Goal: Book appointment/travel/reservation

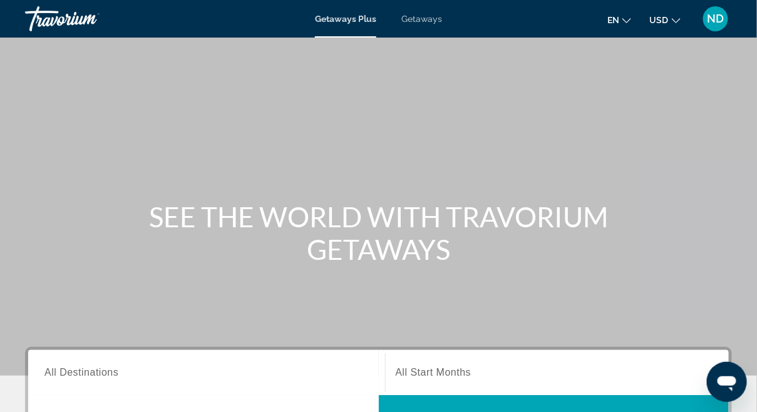
click at [422, 19] on span "Getaways" at bounding box center [422, 19] width 41 height 10
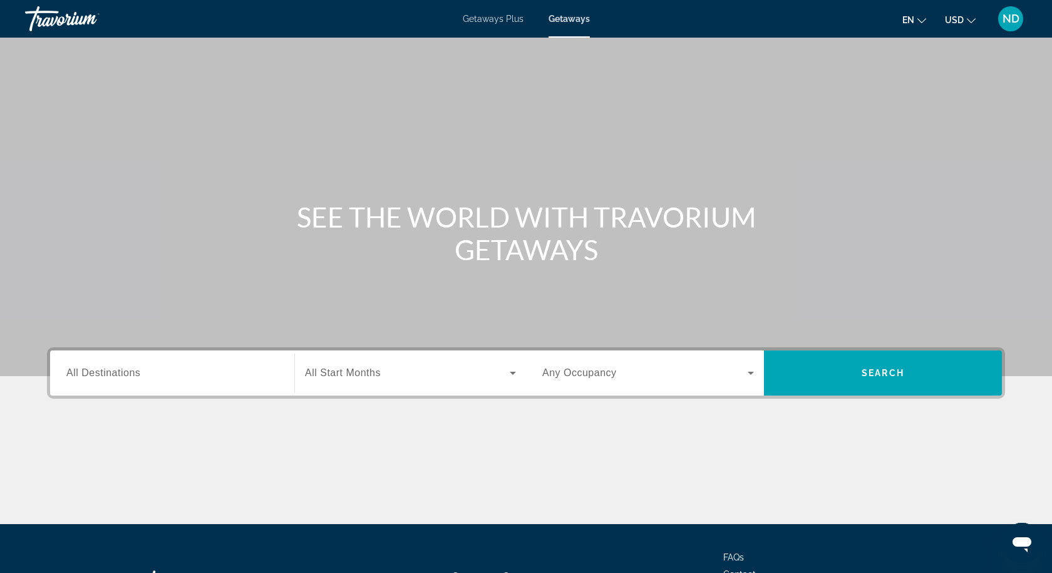
click at [131, 376] on span "All Destinations" at bounding box center [103, 372] width 74 height 11
click at [131, 376] on input "Destination All Destinations" at bounding box center [172, 373] width 212 height 15
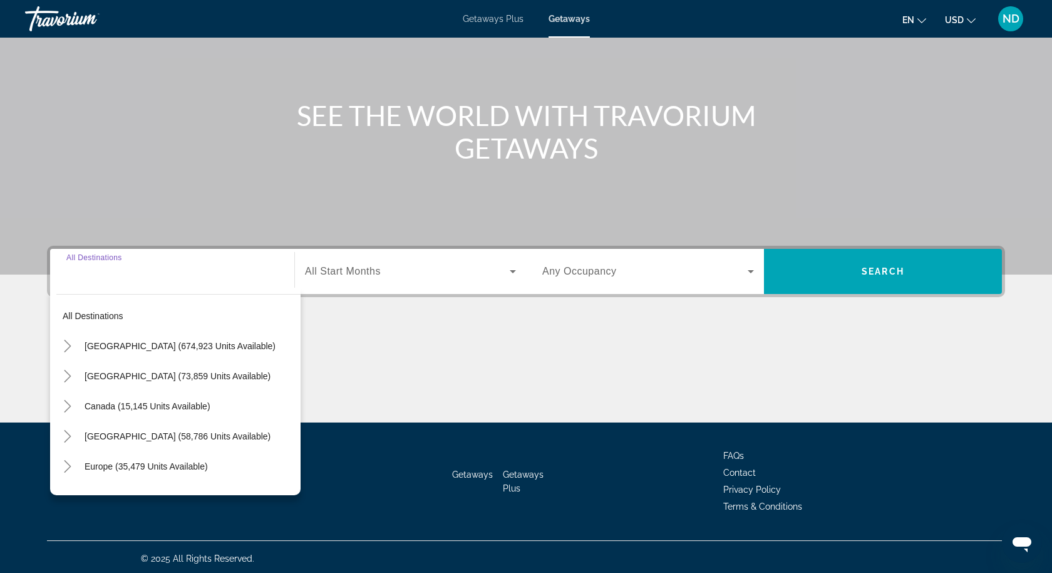
scroll to position [104, 0]
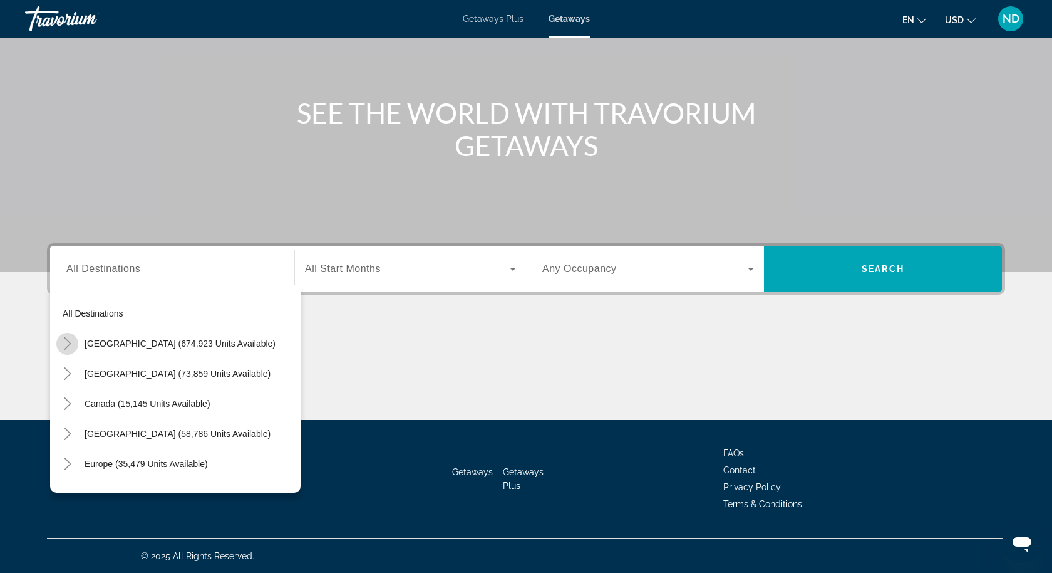
click at [65, 347] on icon "Toggle United States (674,923 units available)" at bounding box center [67, 343] width 7 height 13
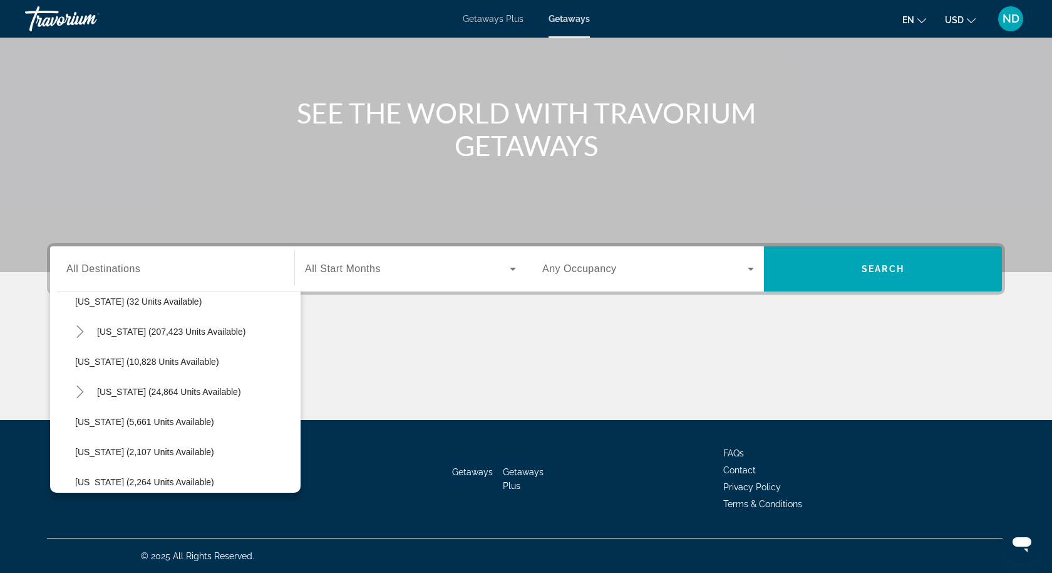
scroll to position [223, 0]
click at [78, 337] on mat-icon "Toggle Florida (207,423 units available)" at bounding box center [80, 331] width 22 height 22
click at [121, 412] on span "Panhandle (14,142 units available)" at bounding box center [156, 451] width 137 height 10
type input "**********"
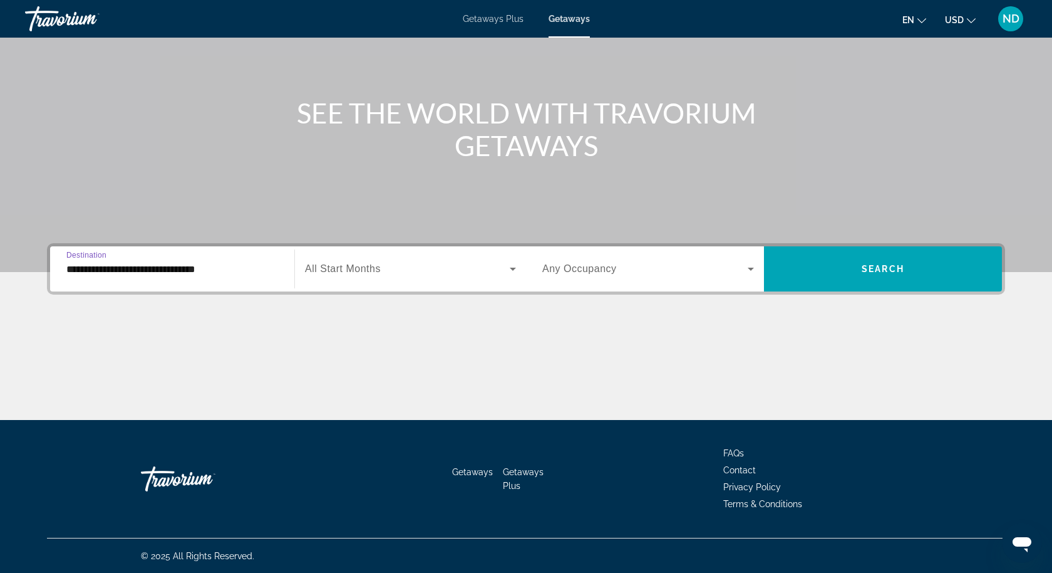
click at [382, 272] on span "Search widget" at bounding box center [407, 268] width 205 height 15
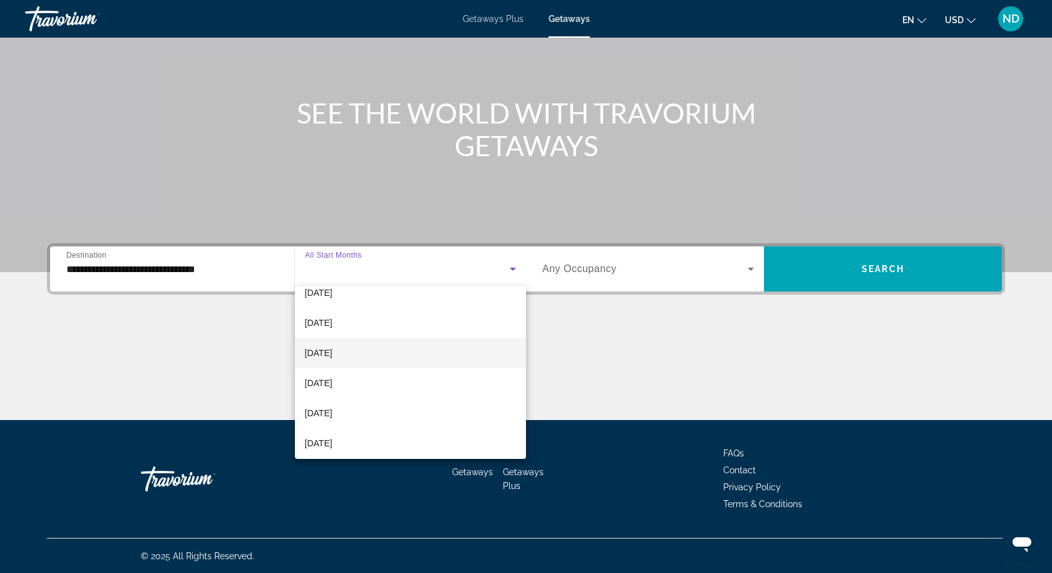
scroll to position [49, 0]
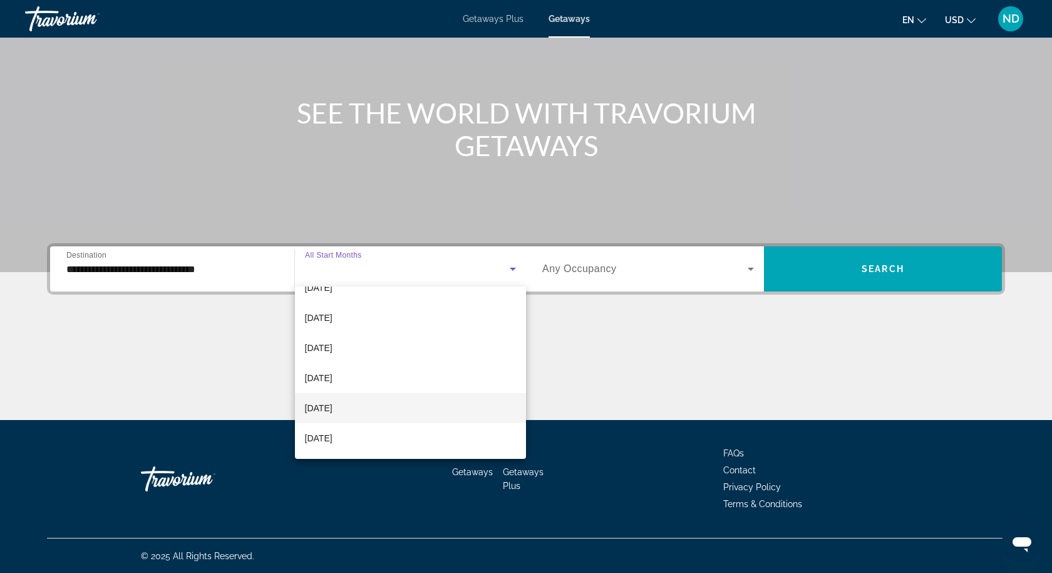
click at [382, 403] on mat-option "[DATE]" at bounding box center [410, 408] width 231 height 30
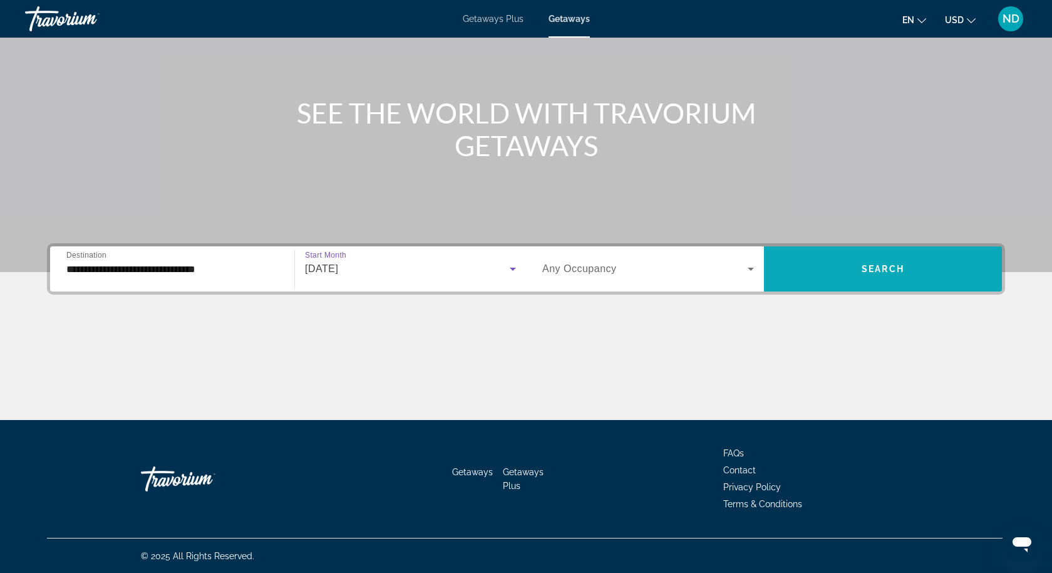
click at [757, 274] on span "Search widget" at bounding box center [883, 269] width 238 height 30
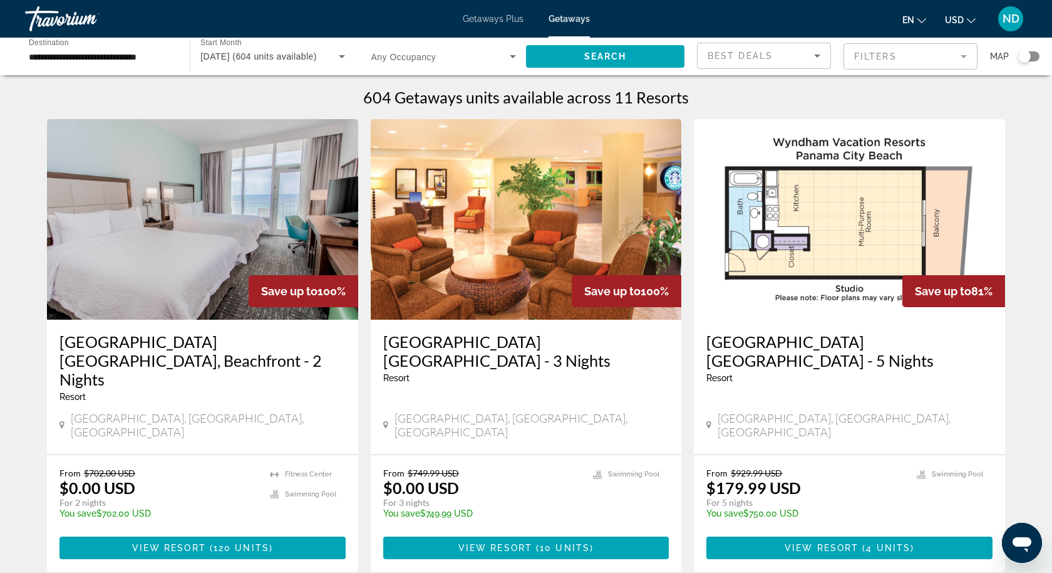
click at [757, 58] on mat-form-field "Filters" at bounding box center [911, 56] width 134 height 26
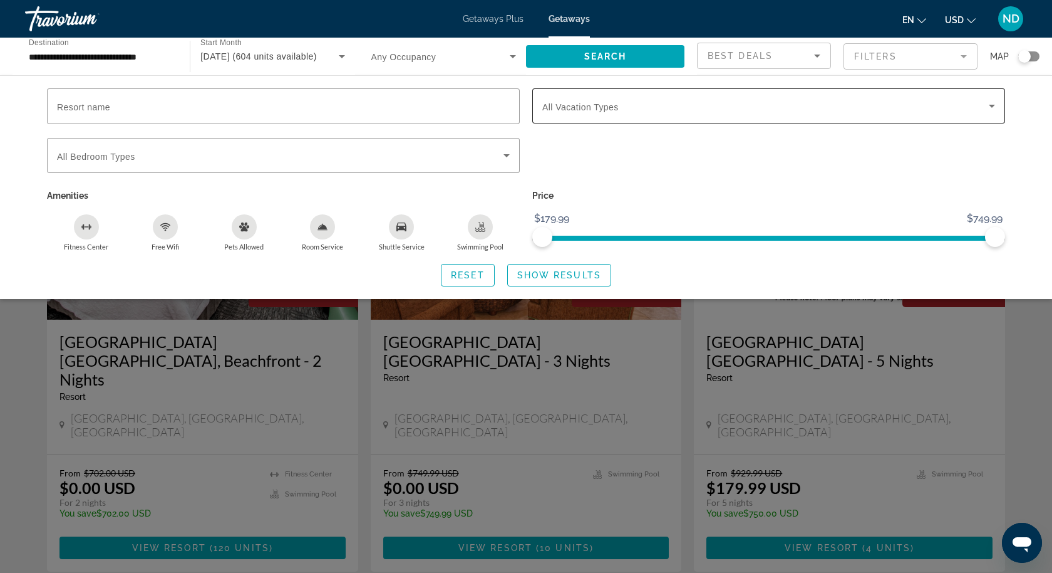
click at [757, 96] on div "Search widget" at bounding box center [768, 105] width 453 height 35
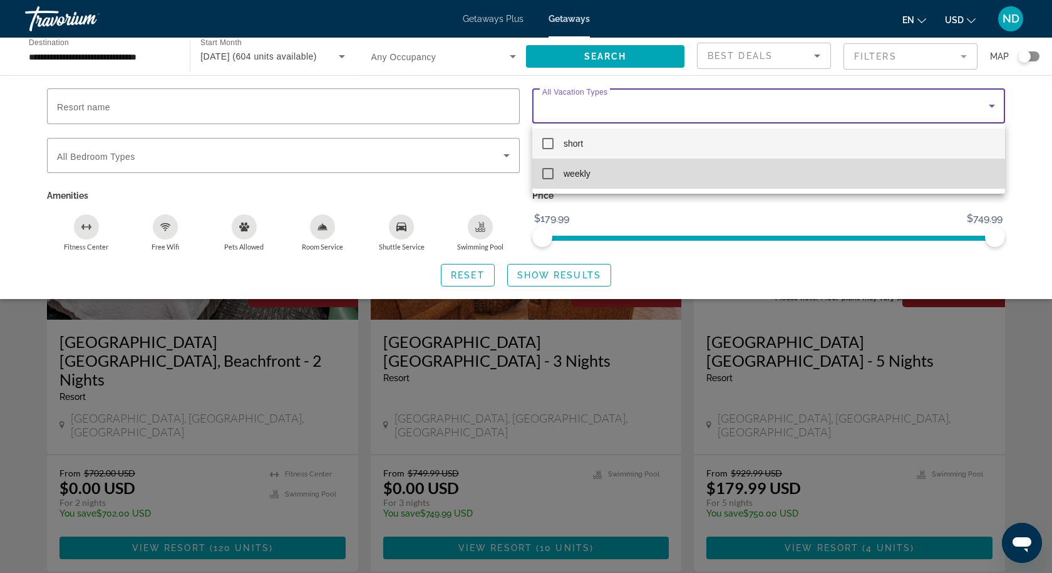
click at [757, 176] on mat-option "weekly" at bounding box center [768, 173] width 473 height 30
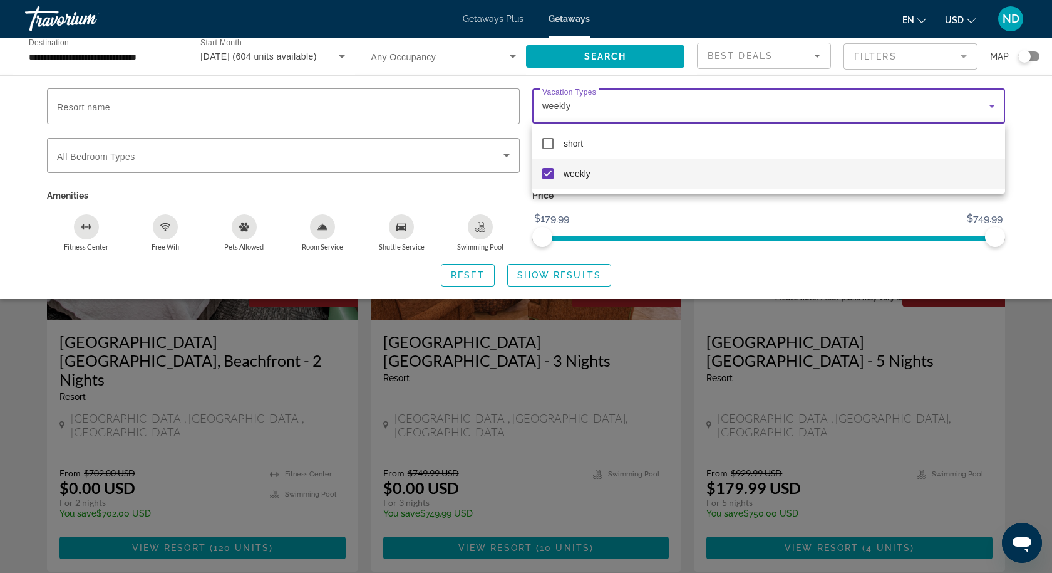
click at [573, 280] on div at bounding box center [526, 286] width 1052 height 573
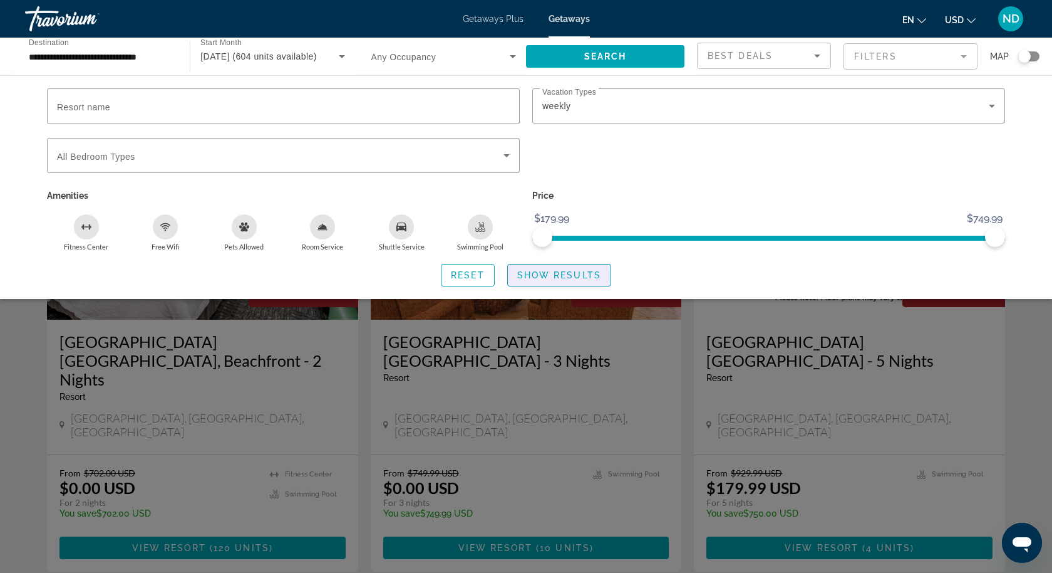
click at [573, 280] on span "Search widget" at bounding box center [559, 275] width 103 height 30
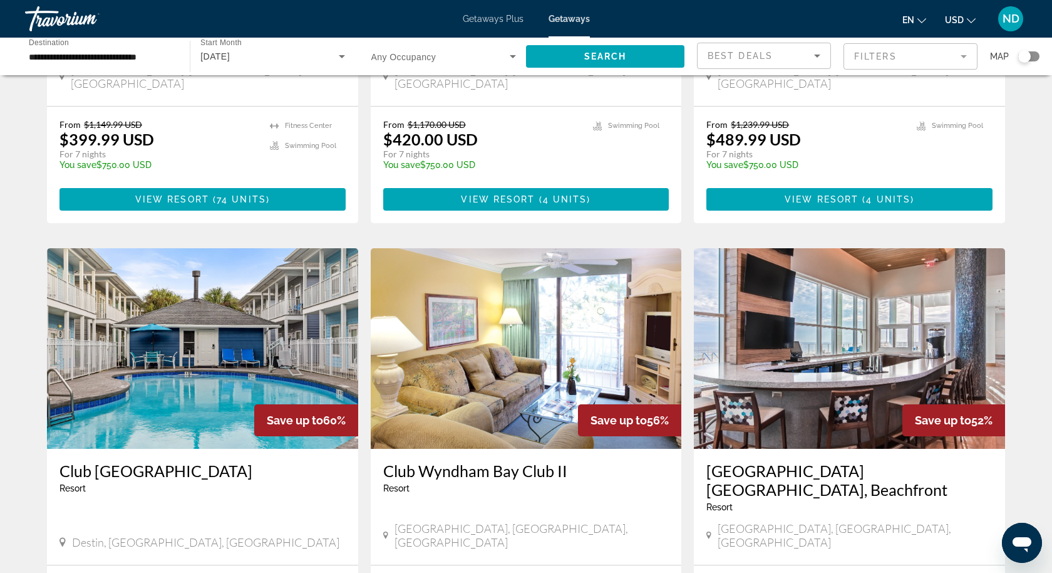
scroll to position [338, 0]
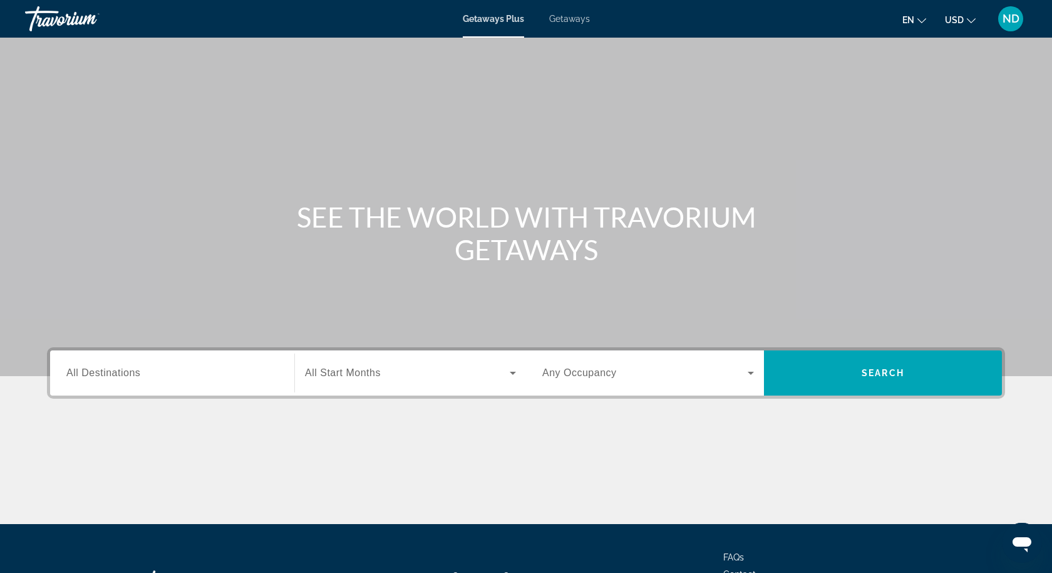
click at [112, 375] on span "All Destinations" at bounding box center [103, 372] width 74 height 11
click at [112, 375] on input "Destination All Destinations" at bounding box center [172, 373] width 212 height 15
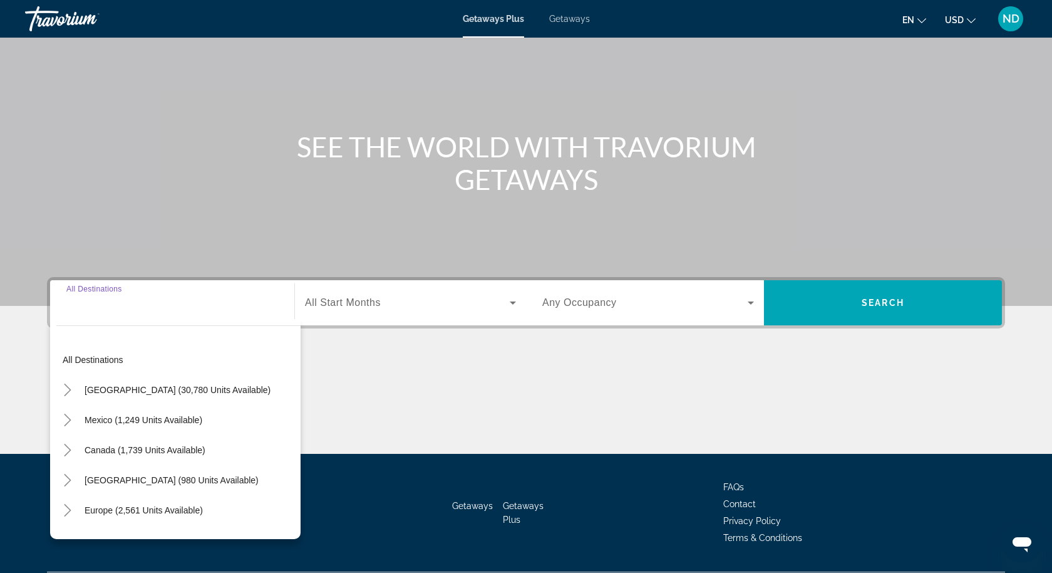
scroll to position [104, 0]
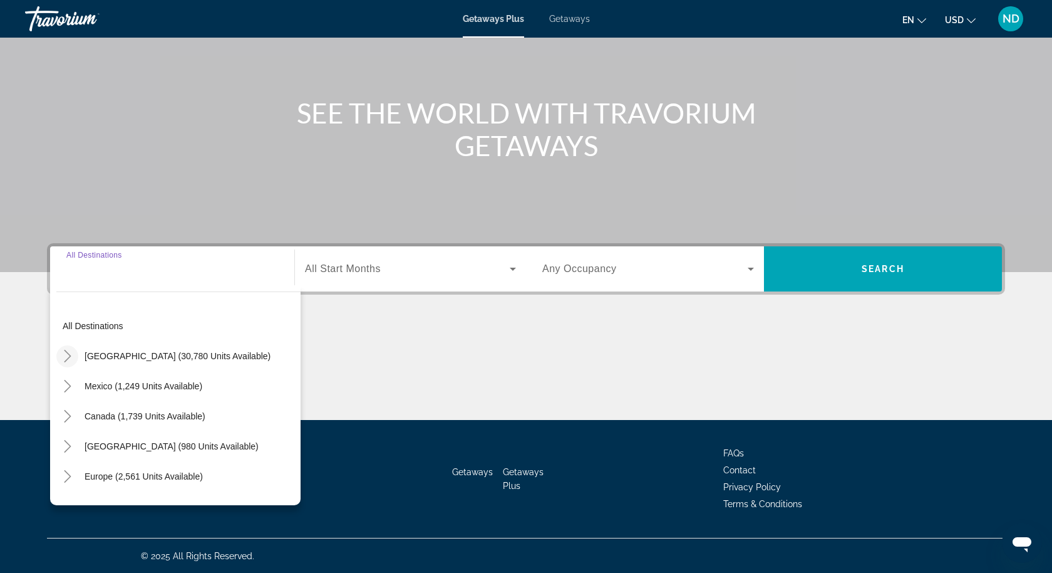
click at [66, 362] on mat-icon "Toggle United States (30,780 units available)" at bounding box center [67, 356] width 22 height 22
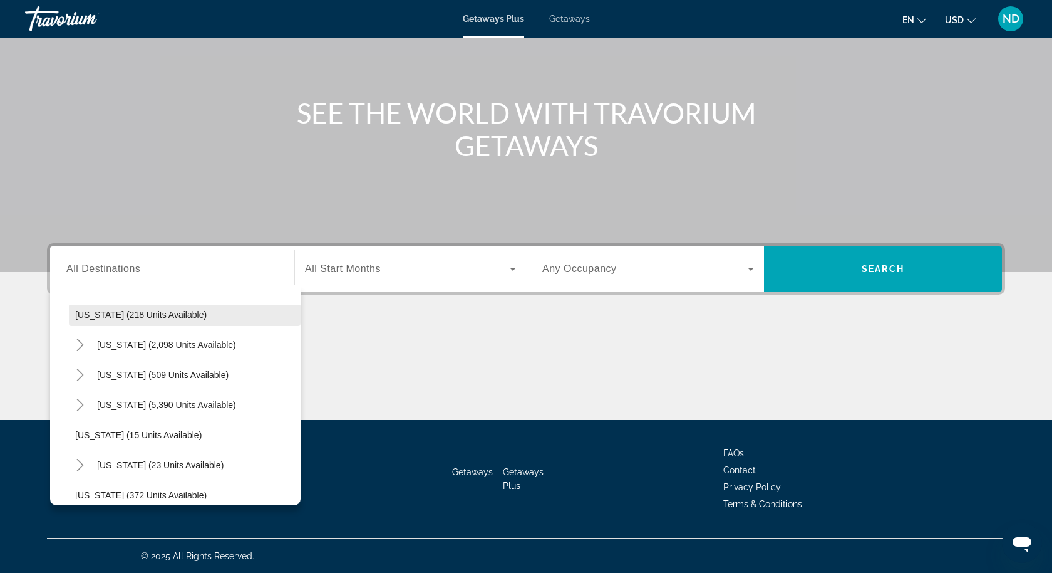
scroll to position [110, 0]
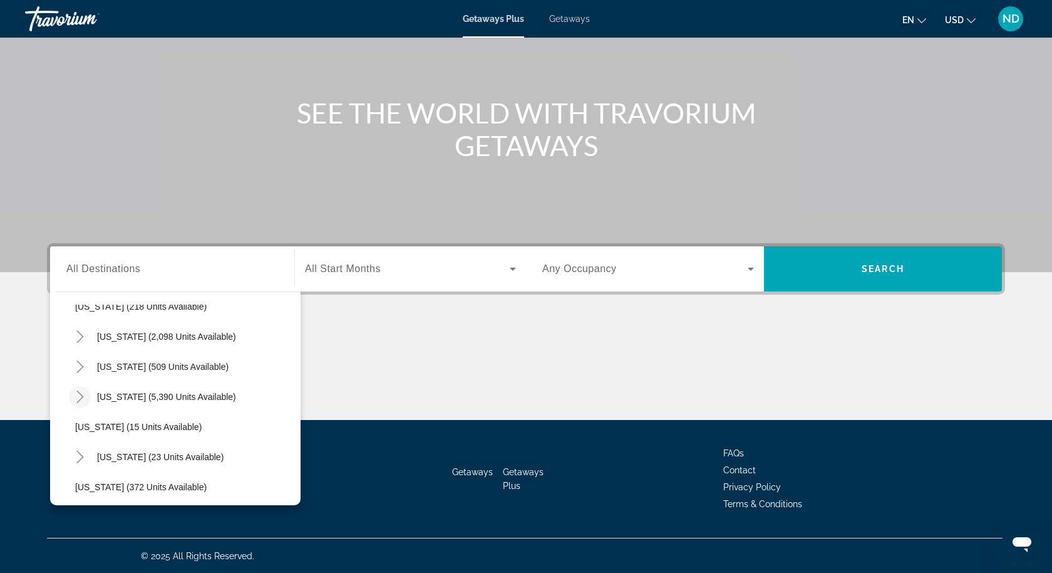
click at [81, 400] on icon "Toggle Florida (5,390 units available)" at bounding box center [80, 396] width 13 height 13
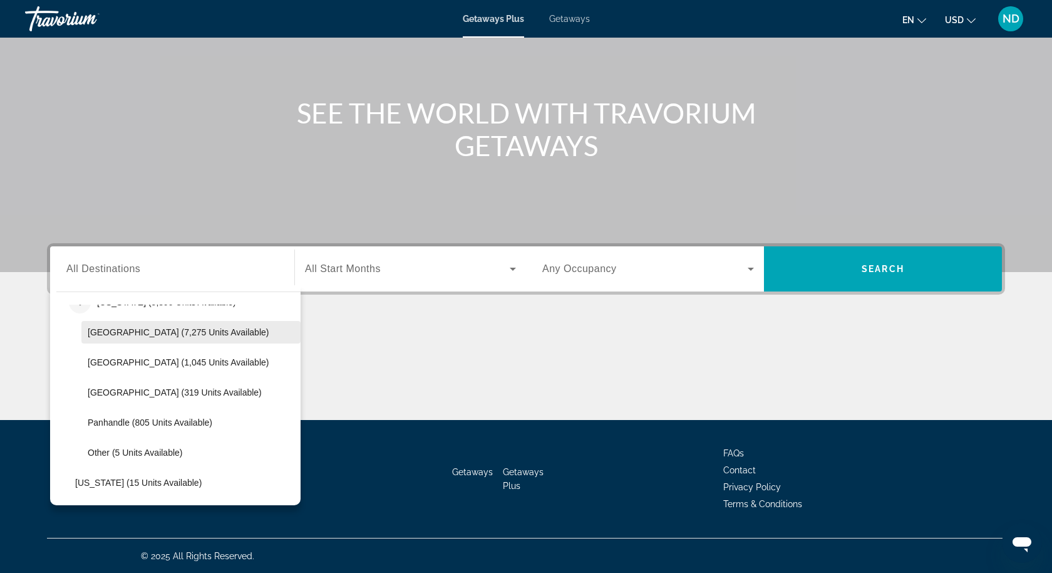
scroll to position [211, 0]
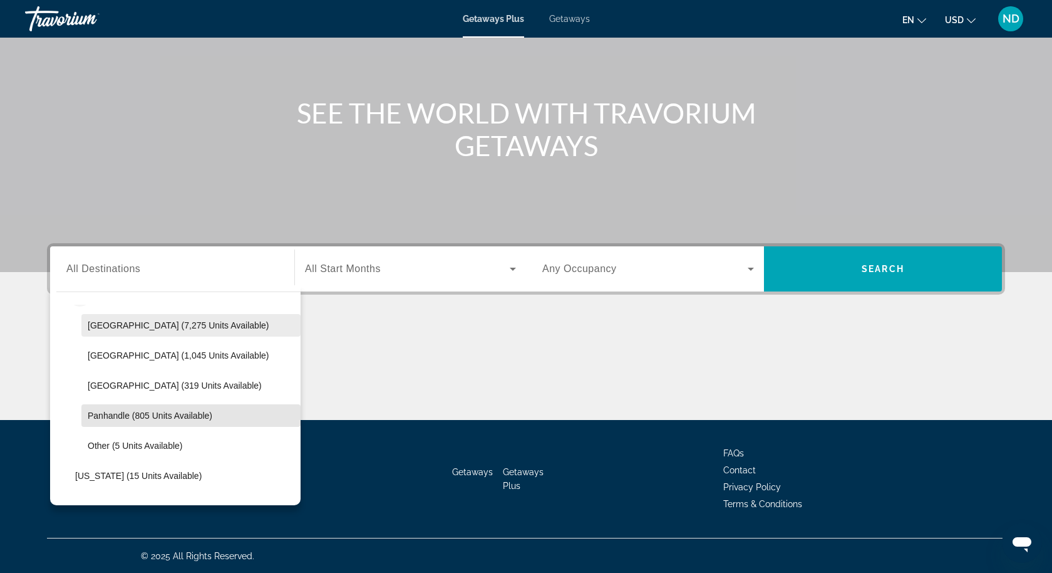
click at [110, 425] on span "Search widget" at bounding box center [190, 415] width 219 height 30
type input "**********"
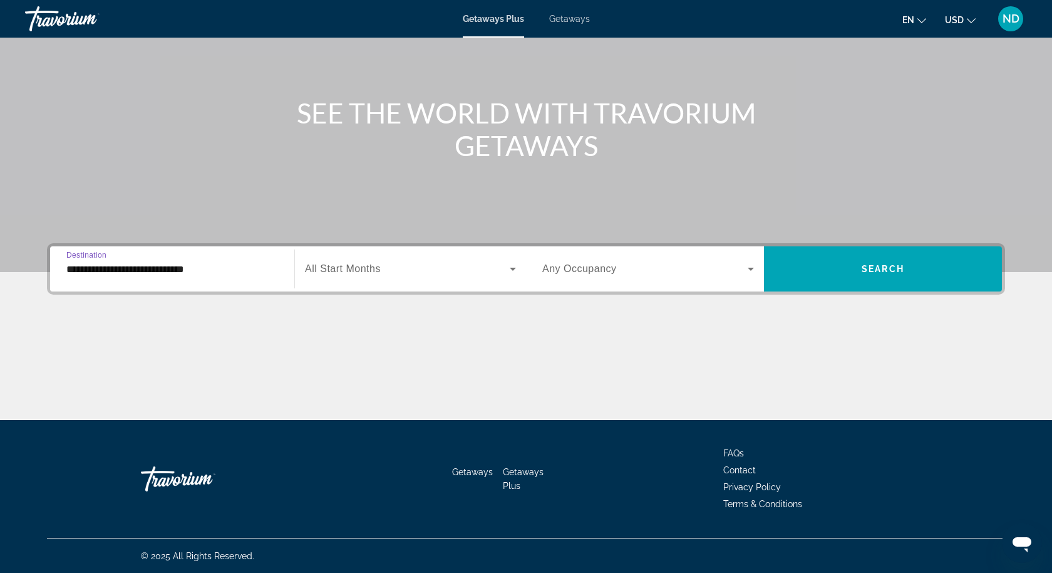
click at [370, 265] on span "All Start Months" at bounding box center [343, 268] width 76 height 11
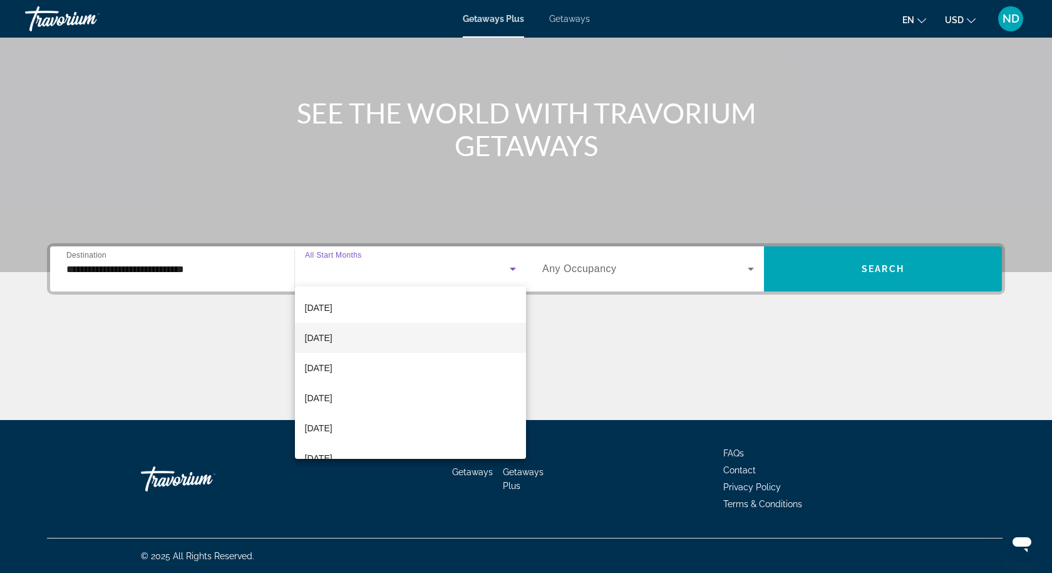
scroll to position [66, 0]
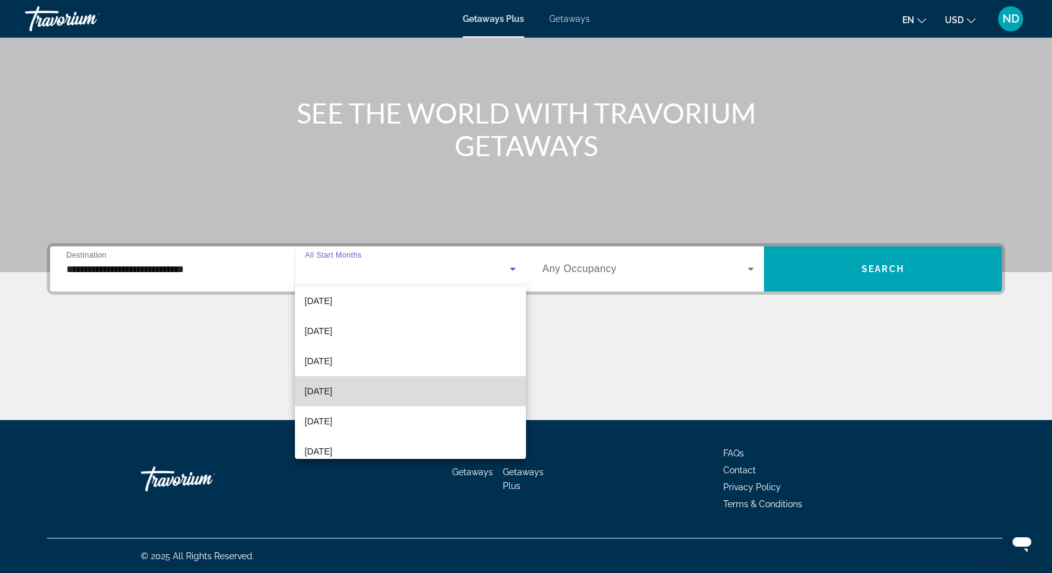
click at [361, 392] on mat-option "[DATE]" at bounding box center [410, 391] width 231 height 30
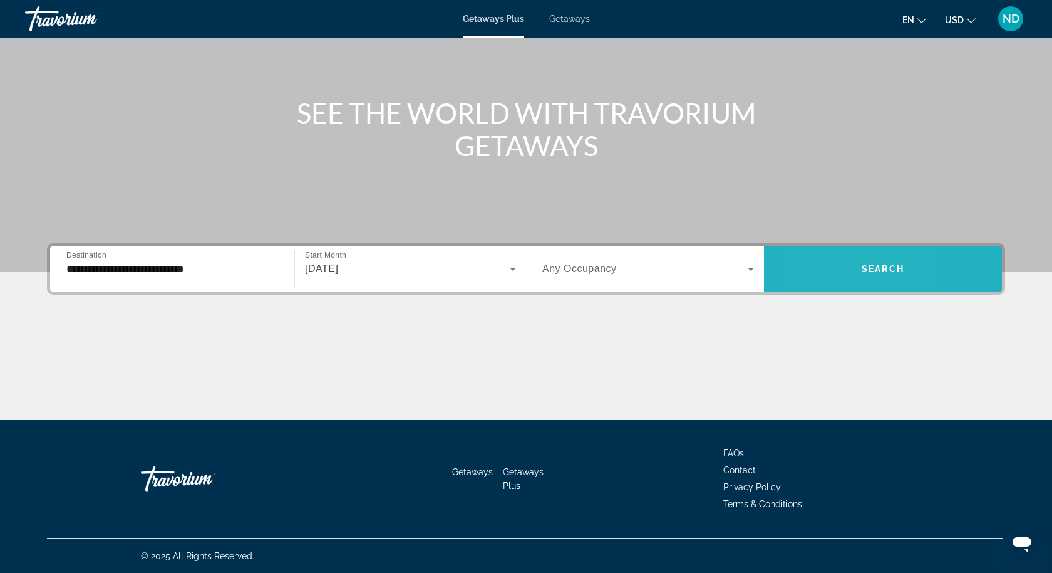
click at [813, 276] on span "Search widget" at bounding box center [883, 269] width 238 height 30
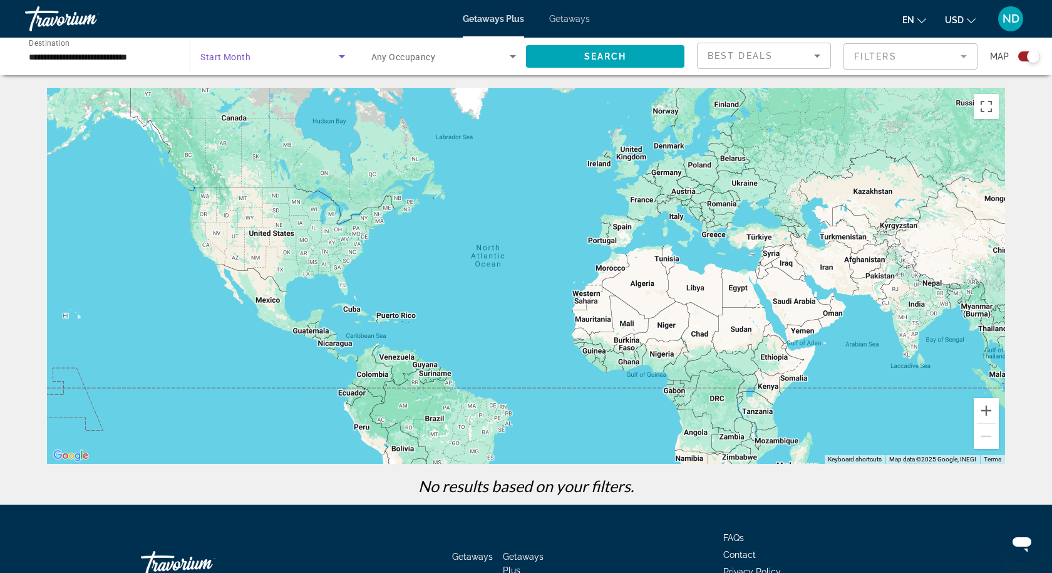
click at [341, 57] on icon "Search widget" at bounding box center [342, 56] width 6 height 3
click at [338, 54] on div at bounding box center [526, 286] width 1052 height 573
click at [217, 51] on span "Search widget" at bounding box center [269, 56] width 138 height 15
click at [239, 90] on span "All Start Months" at bounding box center [231, 94] width 63 height 10
click at [340, 58] on icon "Search widget" at bounding box center [341, 56] width 15 height 15
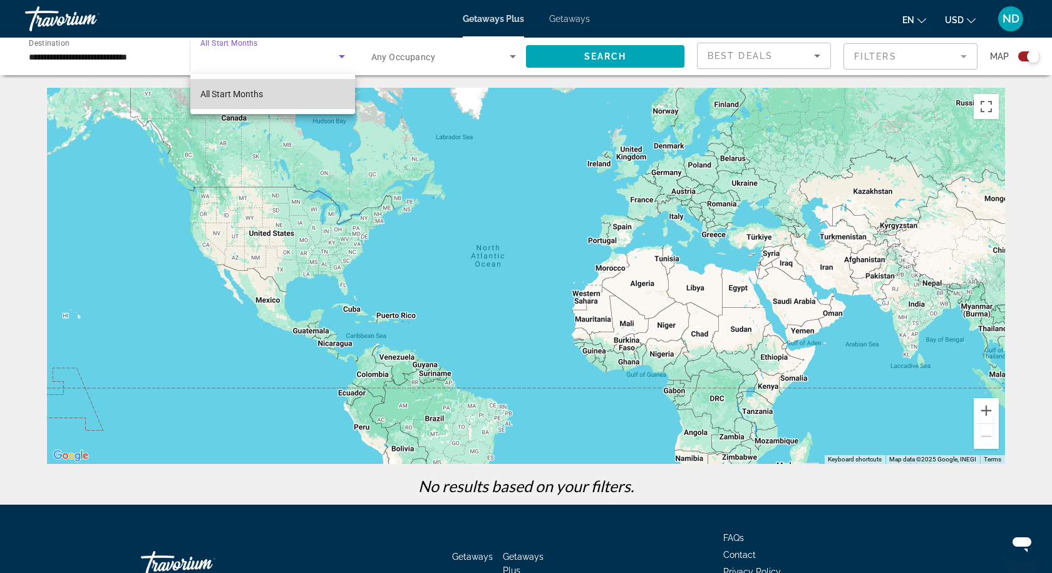
click at [326, 96] on mat-option "All Start Months" at bounding box center [272, 94] width 165 height 30
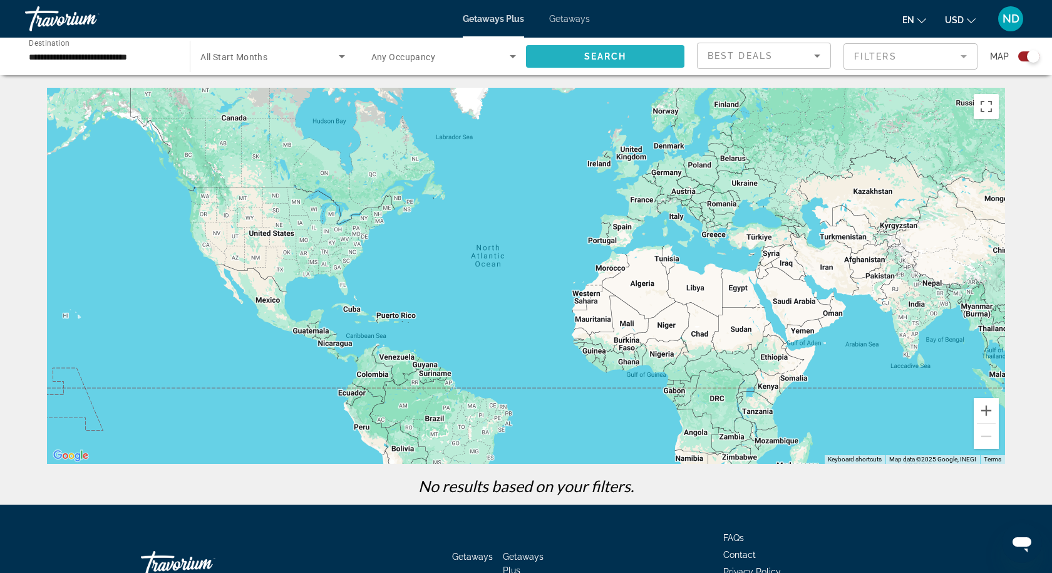
click at [567, 49] on span "Search widget" at bounding box center [605, 56] width 158 height 30
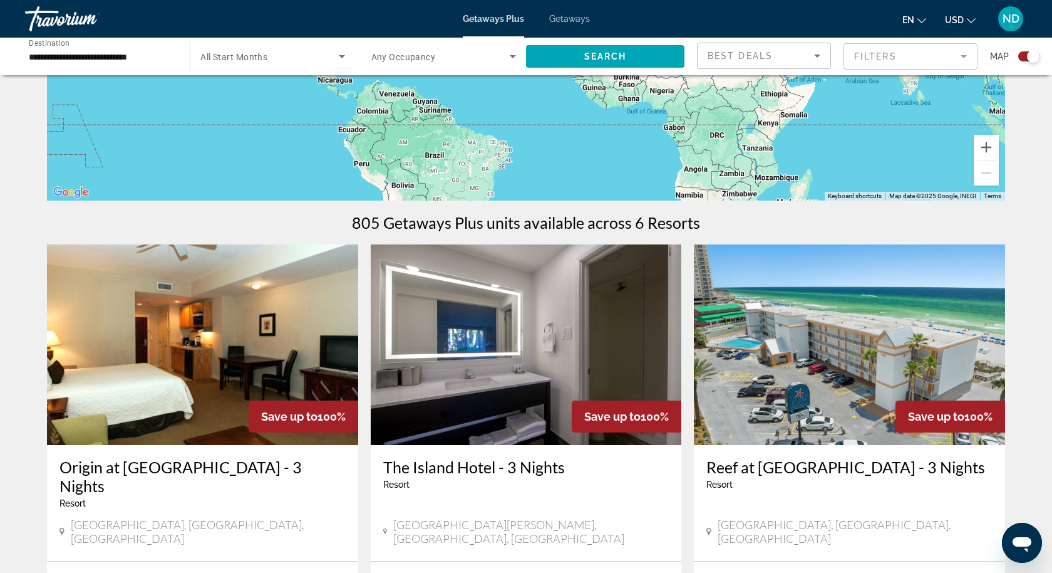
scroll to position [260, 0]
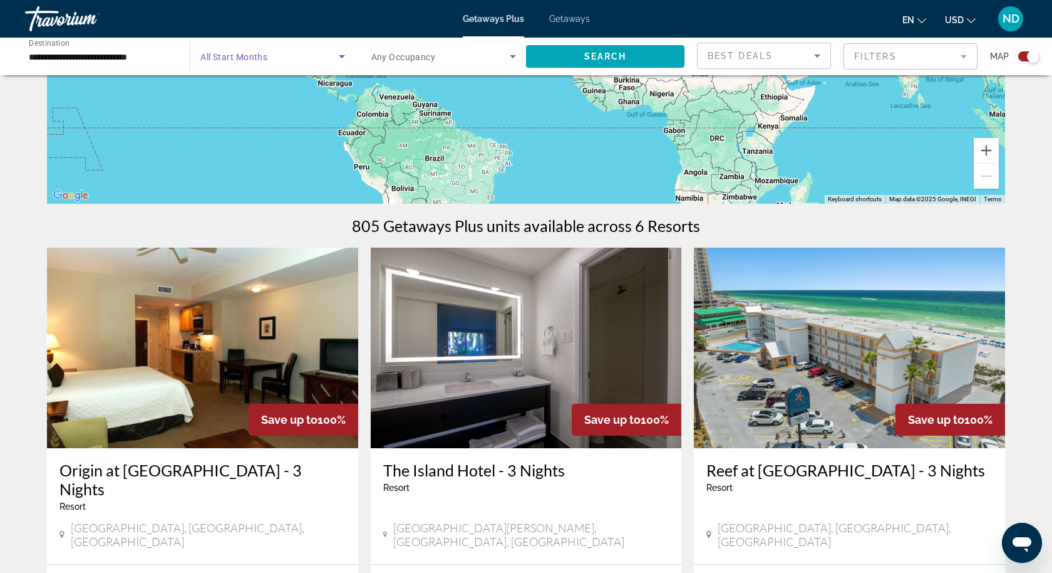
click at [345, 56] on icon "Search widget" at bounding box center [341, 56] width 15 height 15
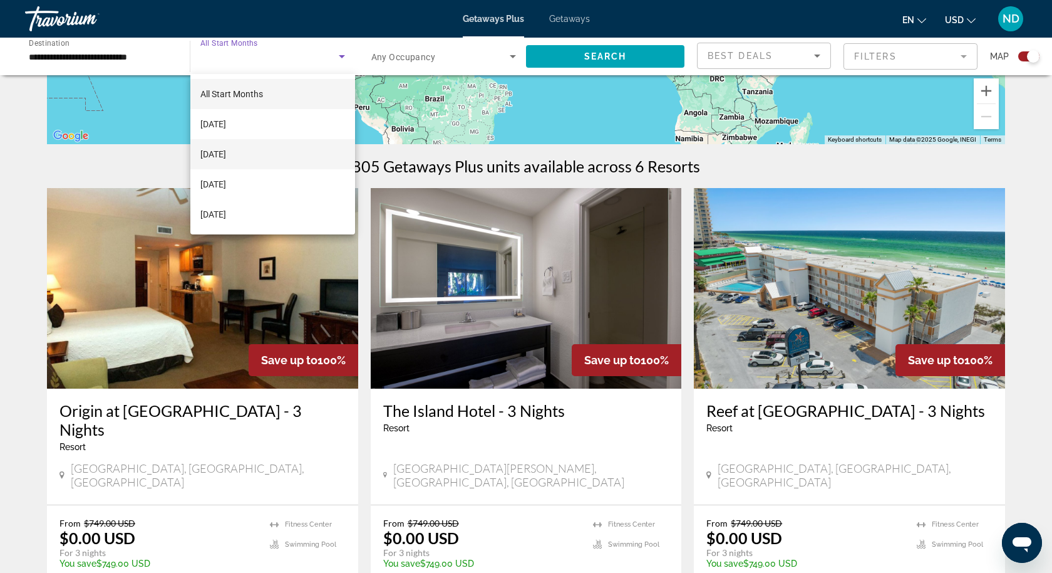
scroll to position [317, 0]
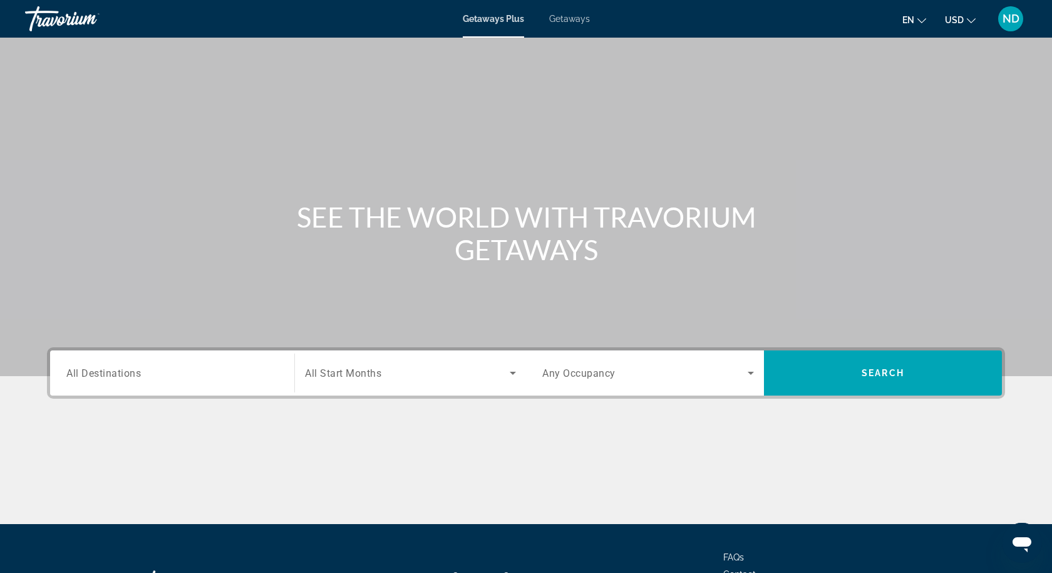
click at [210, 376] on input "Destination All Destinations" at bounding box center [172, 373] width 212 height 15
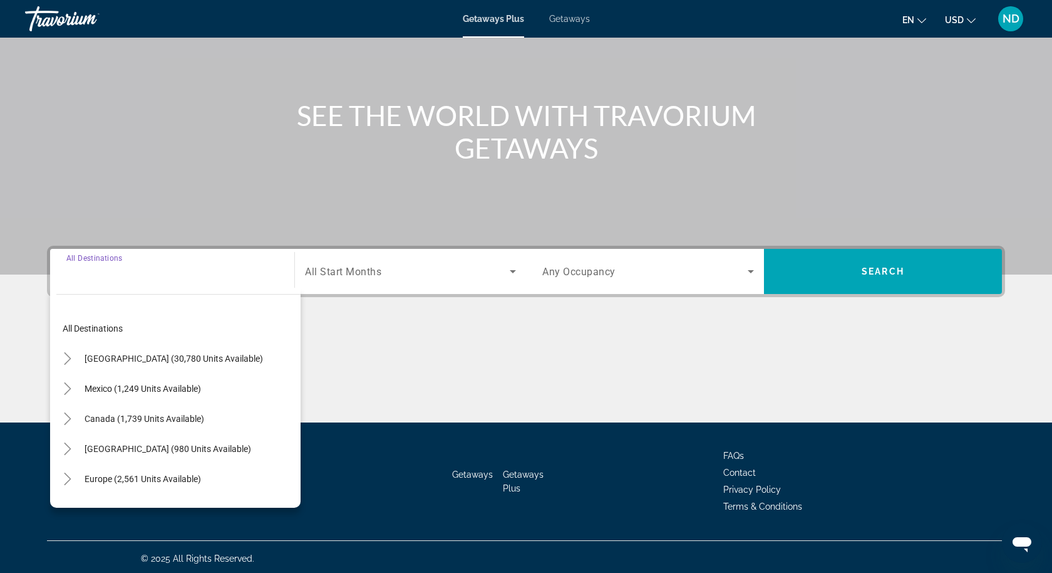
scroll to position [104, 0]
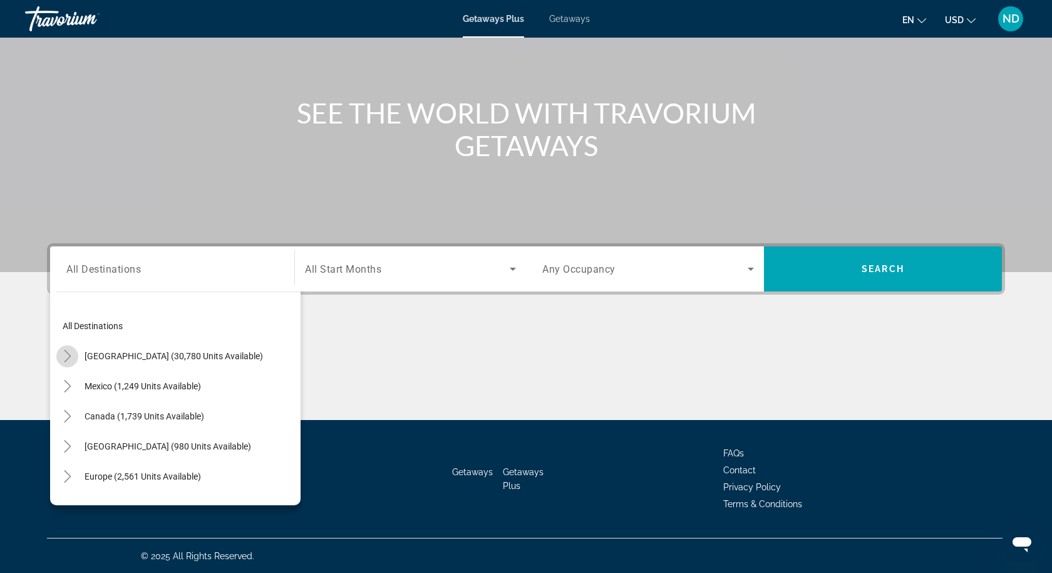
click at [69, 357] on icon "Toggle United States (30,780 units available)" at bounding box center [67, 356] width 13 height 13
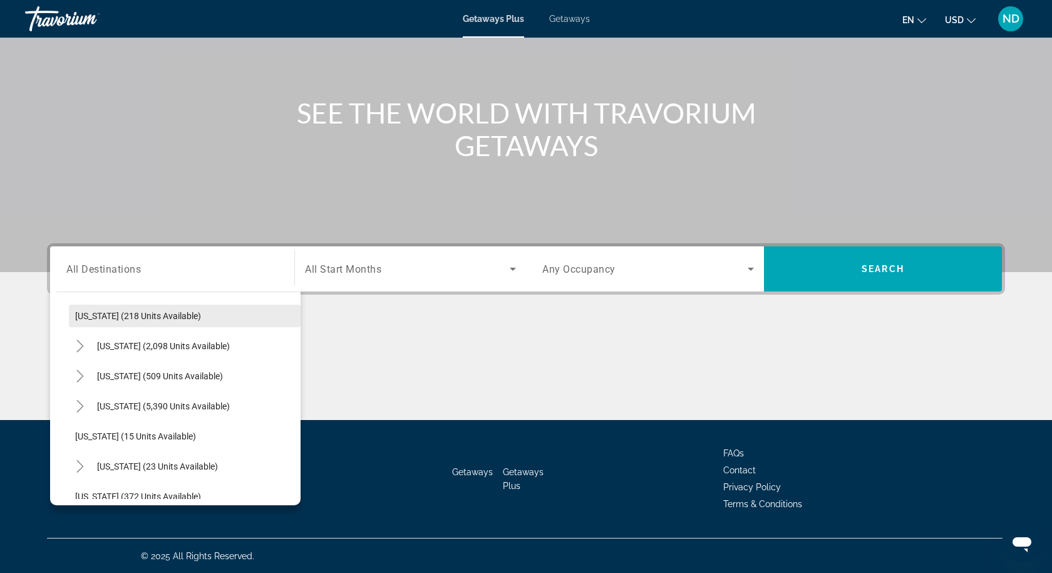
scroll to position [105, 0]
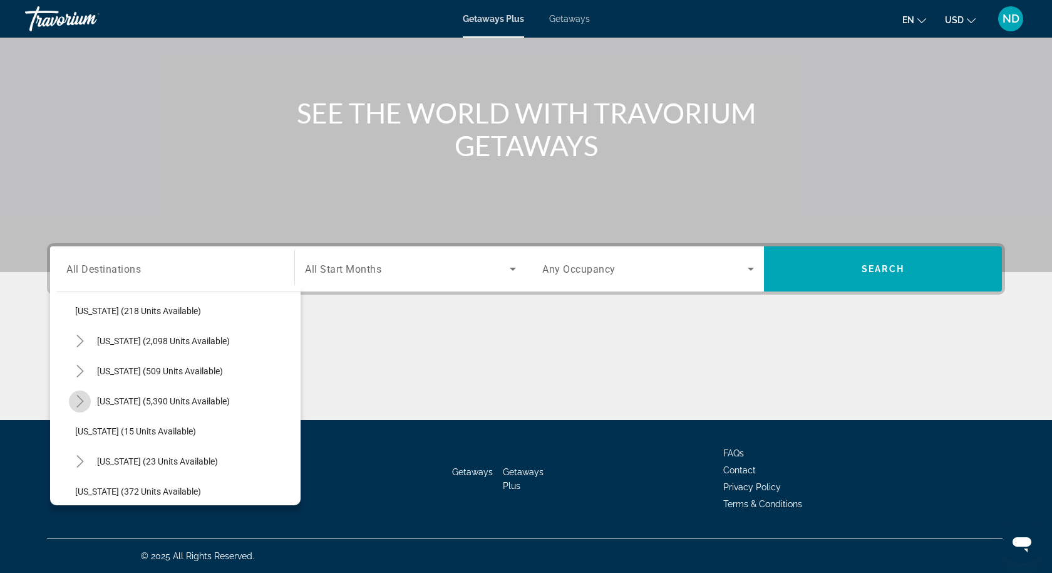
click at [83, 403] on icon "Toggle Florida (5,390 units available)" at bounding box center [80, 401] width 13 height 13
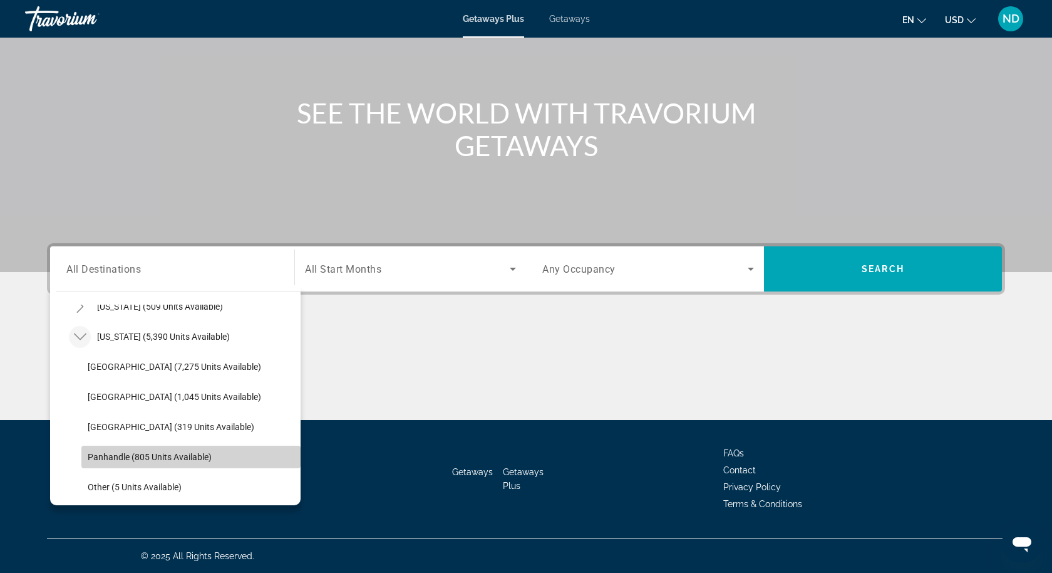
click at [127, 450] on span "Search widget" at bounding box center [190, 457] width 219 height 30
type input "**********"
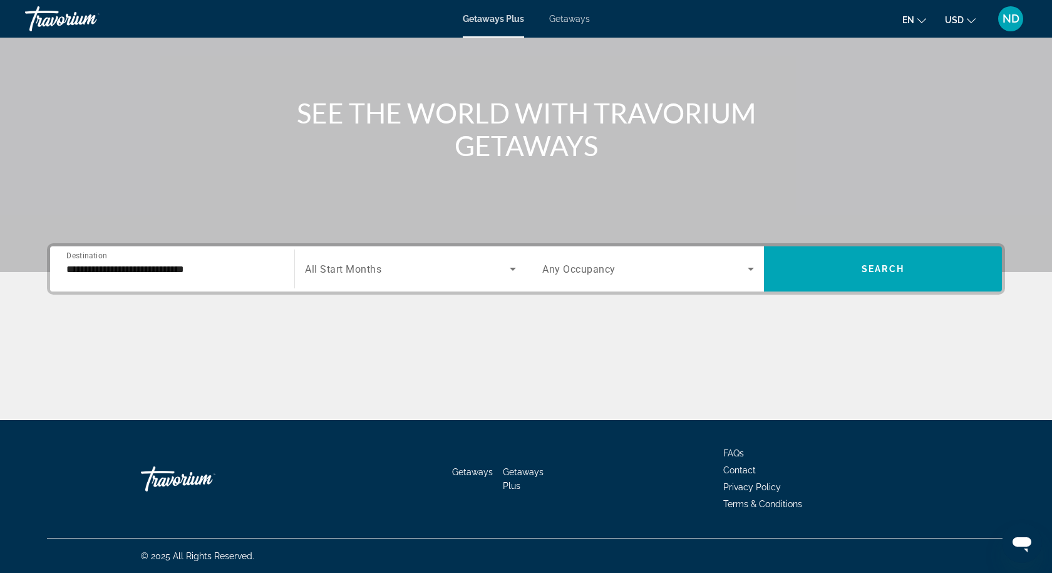
click at [378, 269] on span "All Start Months" at bounding box center [343, 269] width 76 height 12
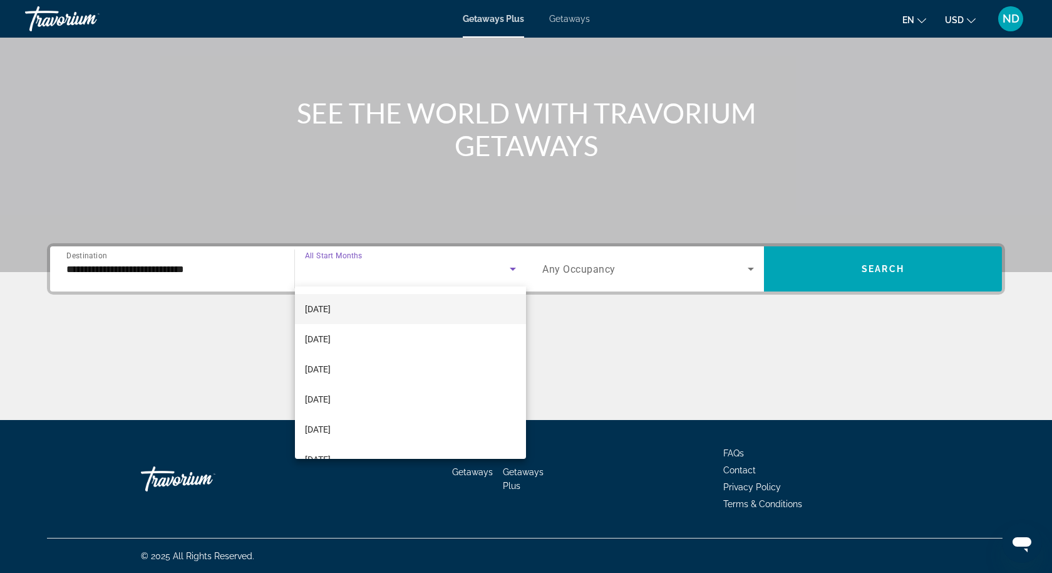
scroll to position [59, 0]
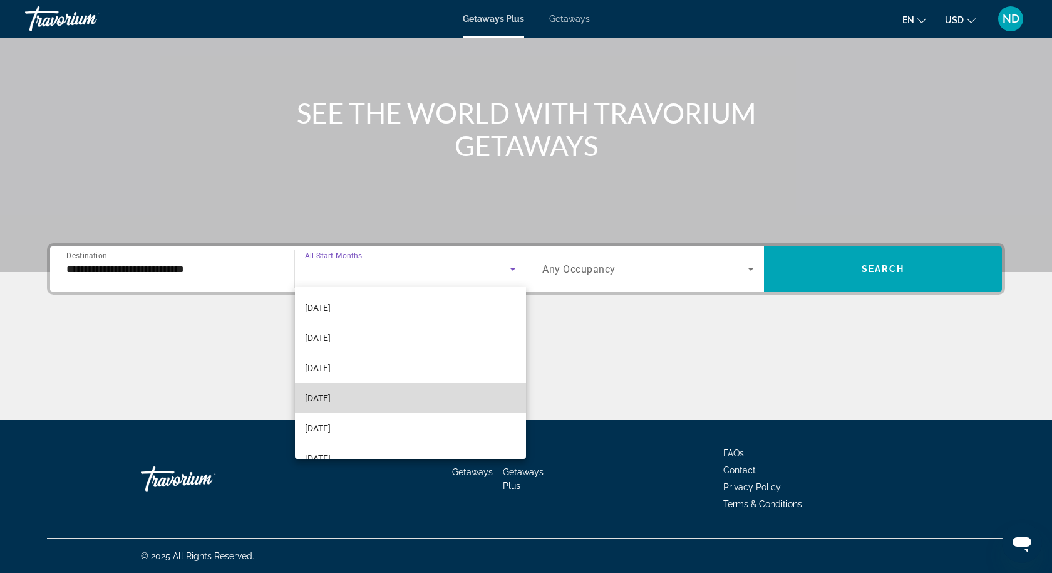
click at [381, 393] on mat-option "[DATE]" at bounding box center [410, 398] width 231 height 30
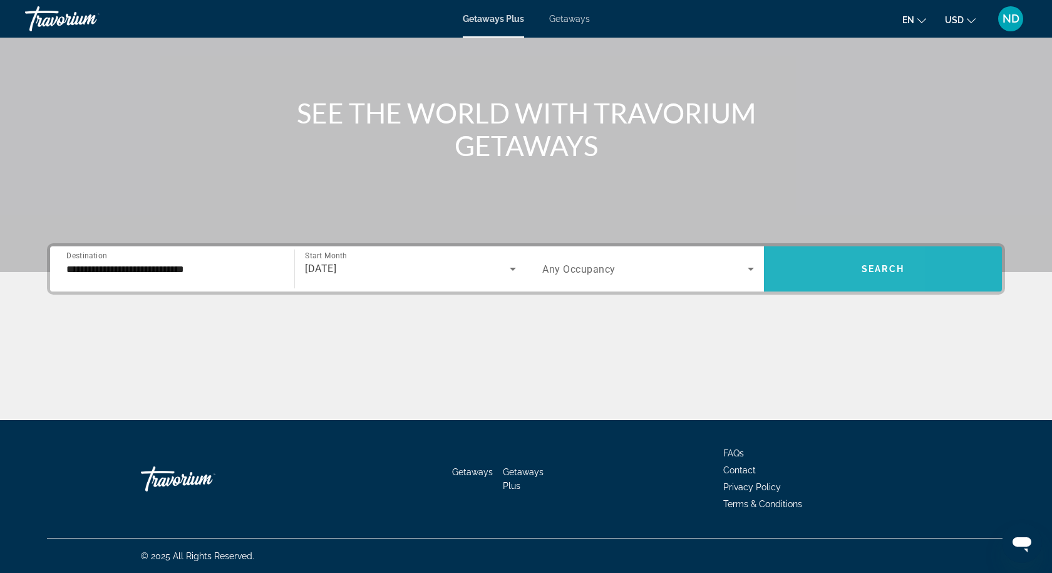
click at [805, 269] on span "Search widget" at bounding box center [883, 269] width 238 height 30
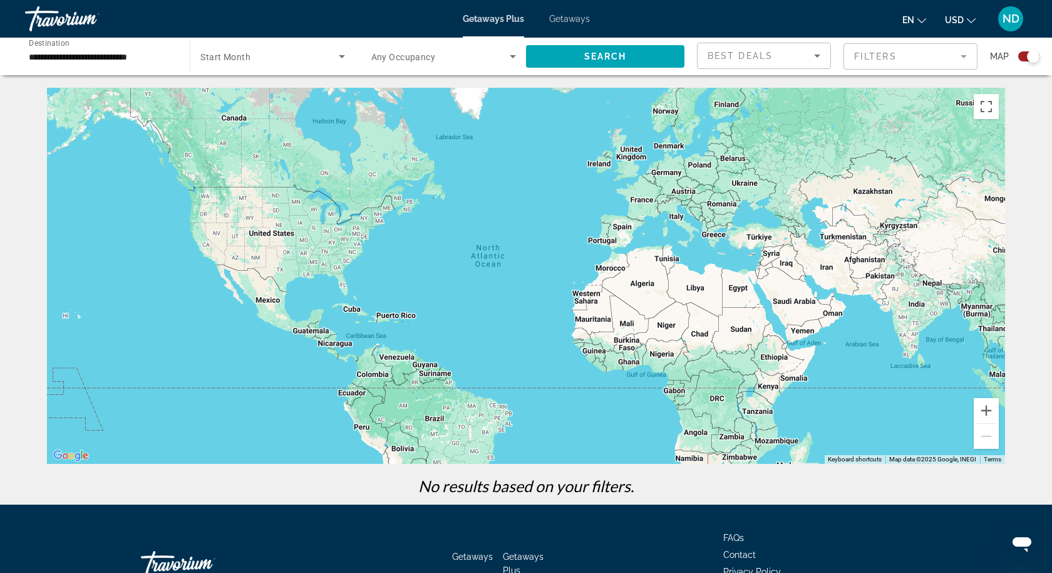
click at [578, 16] on span "Getaways" at bounding box center [569, 19] width 41 height 10
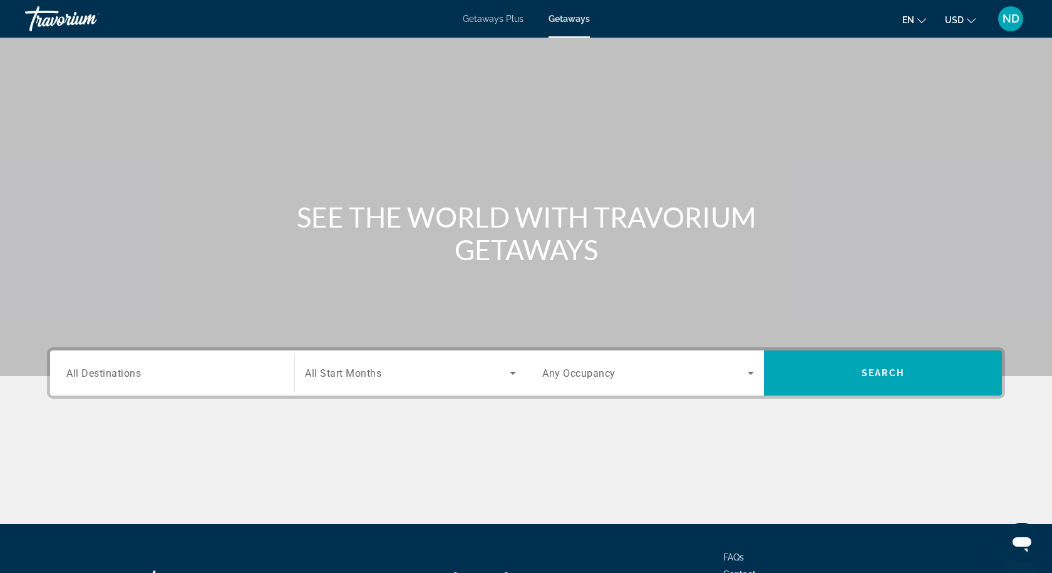
click at [224, 381] on div "Search widget" at bounding box center [172, 373] width 212 height 36
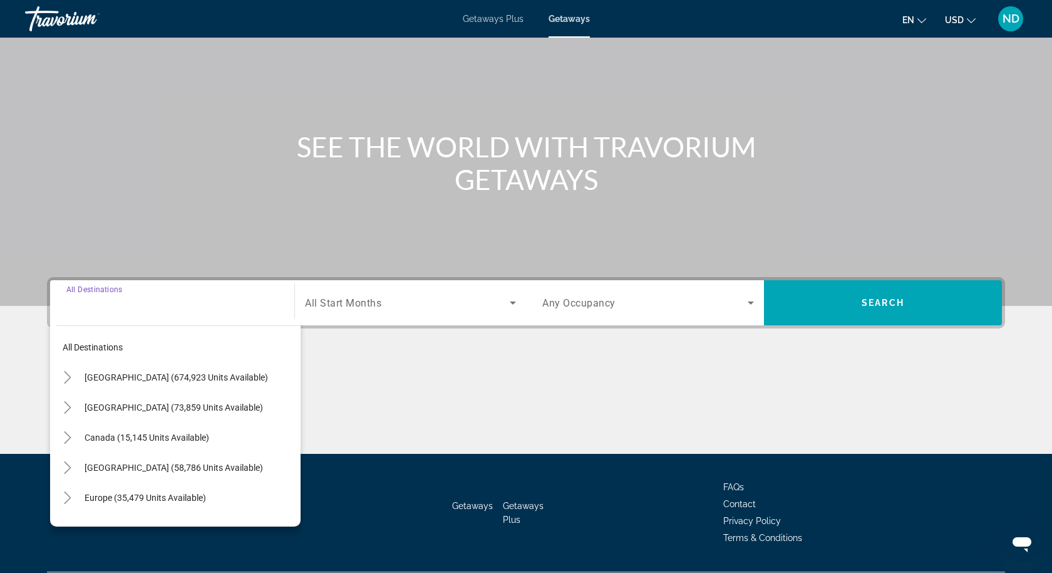
scroll to position [104, 0]
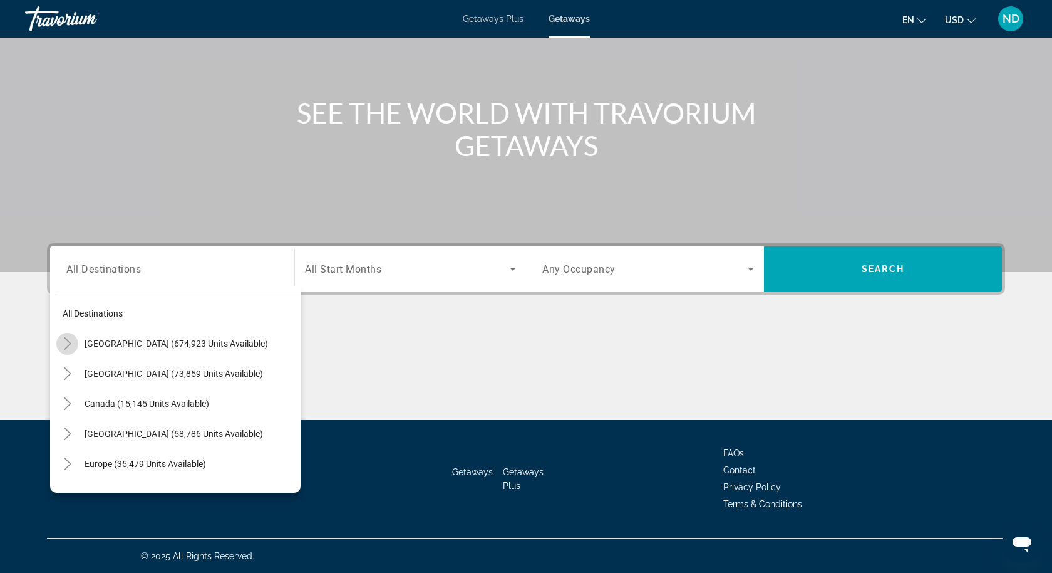
click at [70, 345] on icon "Toggle United States (674,923 units available)" at bounding box center [67, 343] width 13 height 13
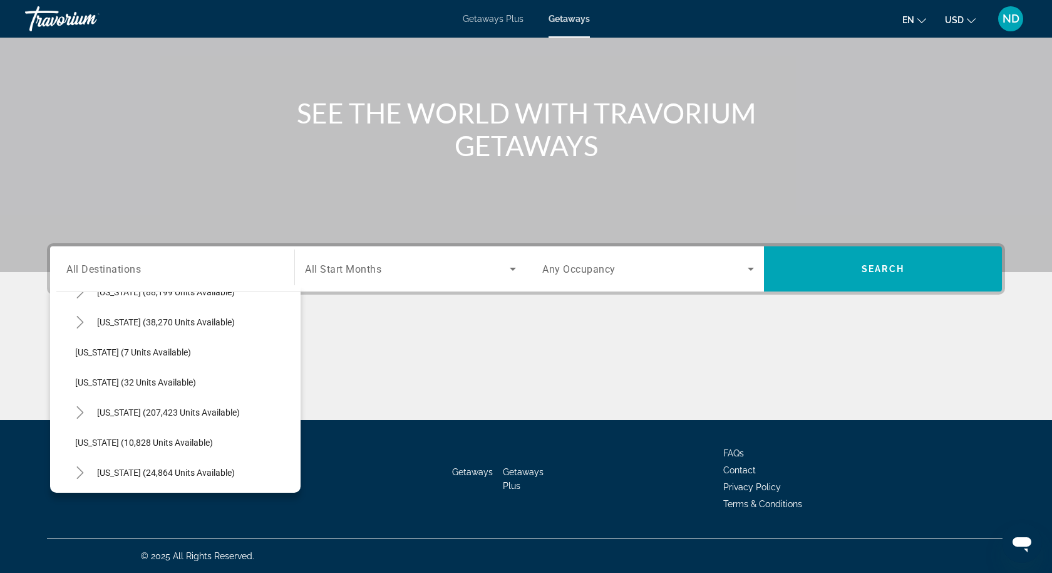
scroll to position [146, 0]
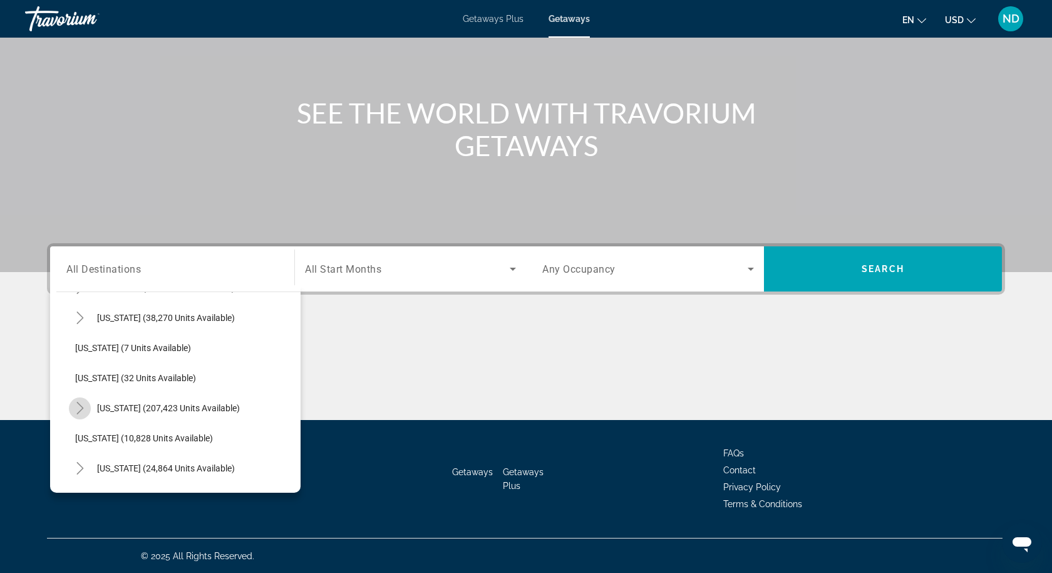
click at [81, 407] on icon "Toggle Florida (207,423 units available)" at bounding box center [80, 408] width 13 height 13
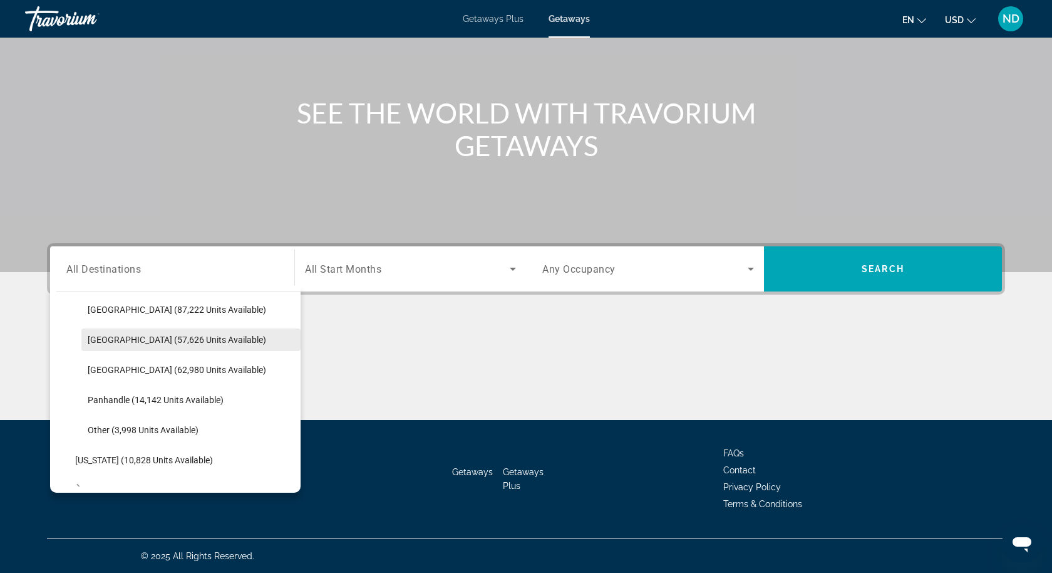
scroll to position [277, 0]
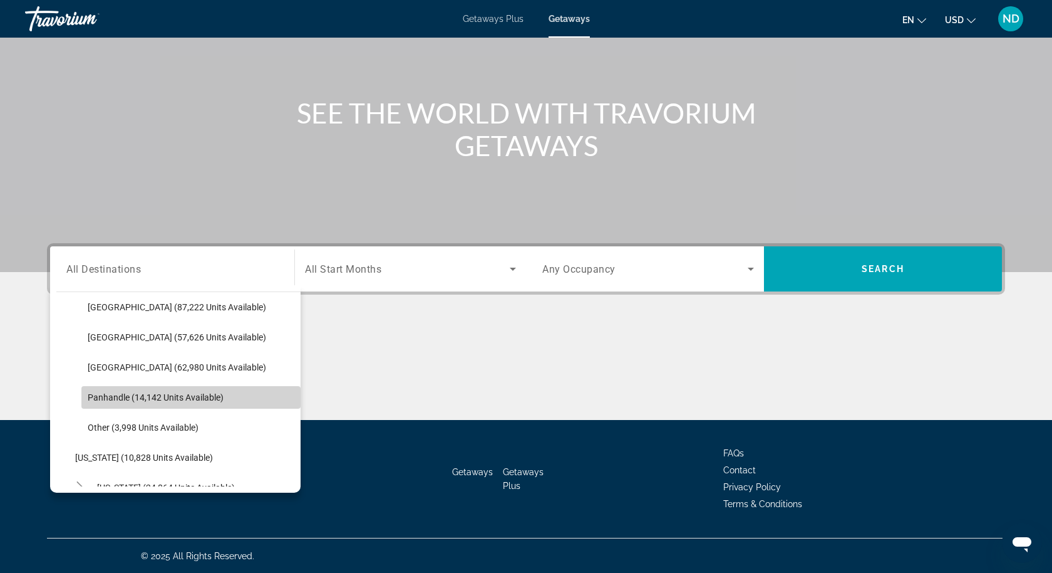
click at [148, 402] on span "Search widget" at bounding box center [190, 397] width 219 height 30
type input "**********"
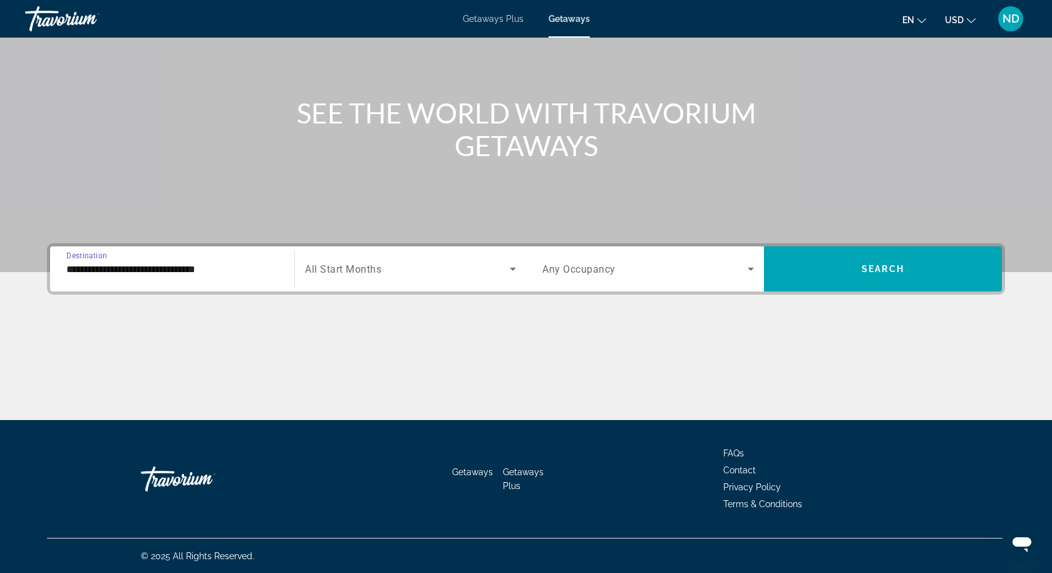
click at [404, 286] on div "Start Month All Start Months" at bounding box center [410, 268] width 232 height 45
click at [398, 275] on span "Search widget" at bounding box center [407, 268] width 205 height 15
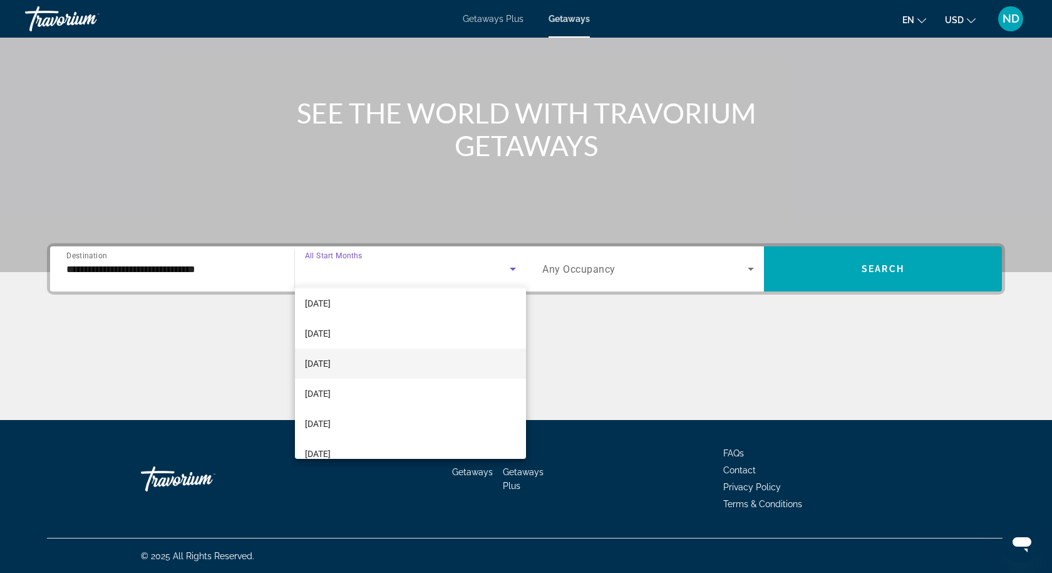
scroll to position [47, 0]
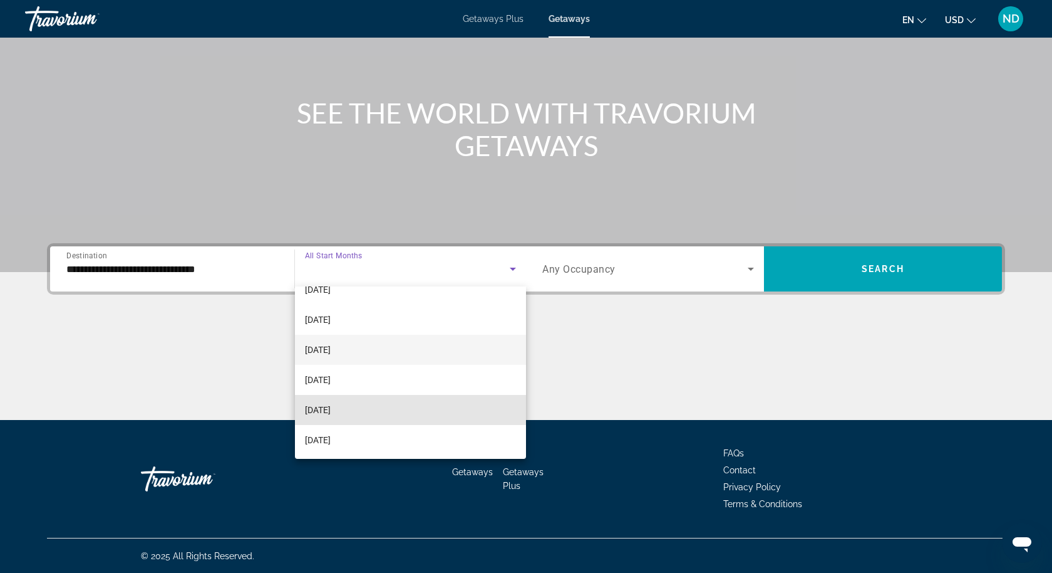
click at [413, 399] on mat-option "[DATE]" at bounding box center [410, 410] width 231 height 30
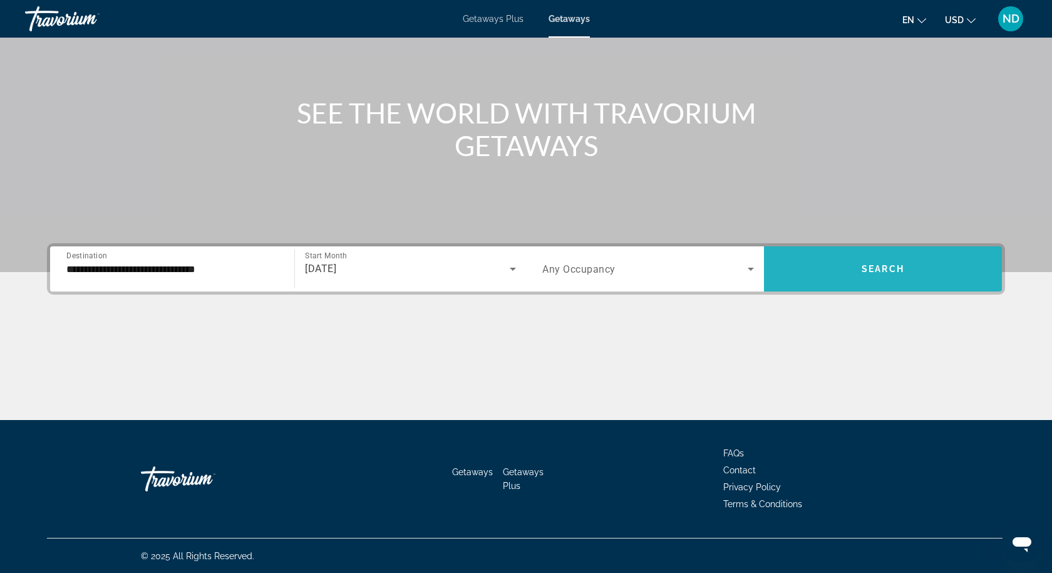
click at [838, 269] on span "Search widget" at bounding box center [883, 269] width 238 height 30
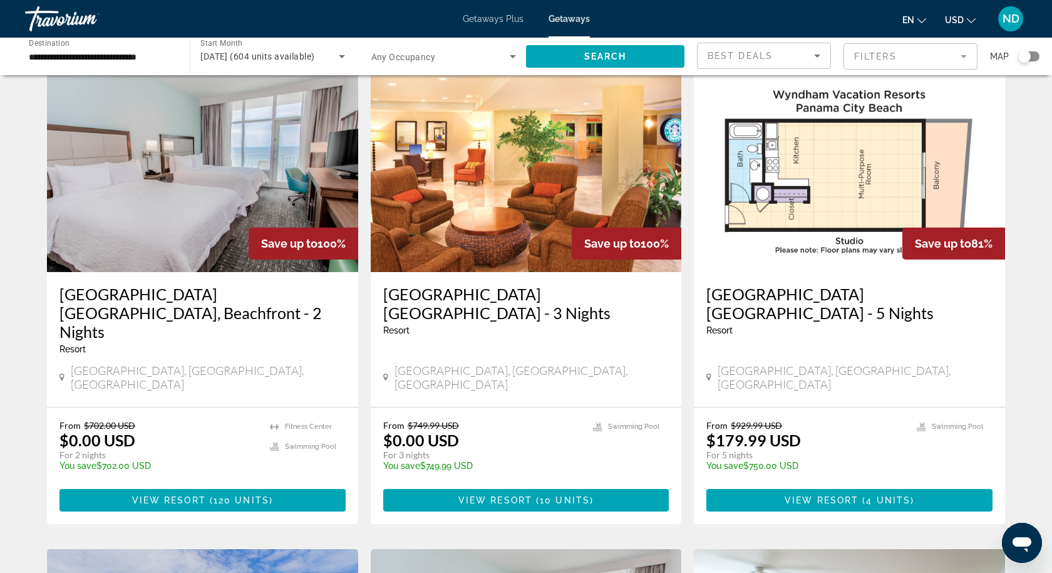
scroll to position [49, 0]
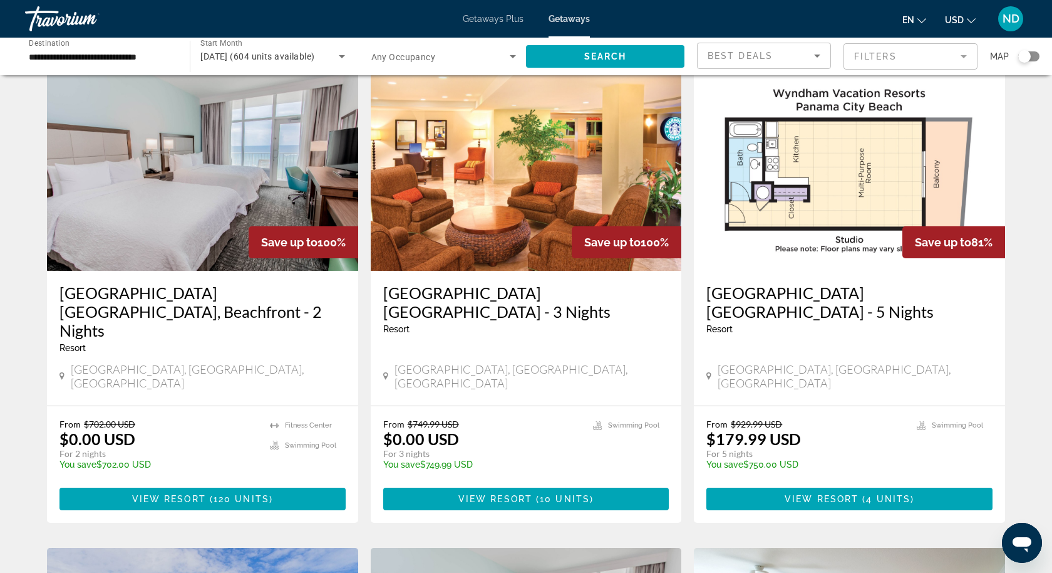
click at [857, 60] on mat-form-field "Filters" at bounding box center [911, 56] width 134 height 26
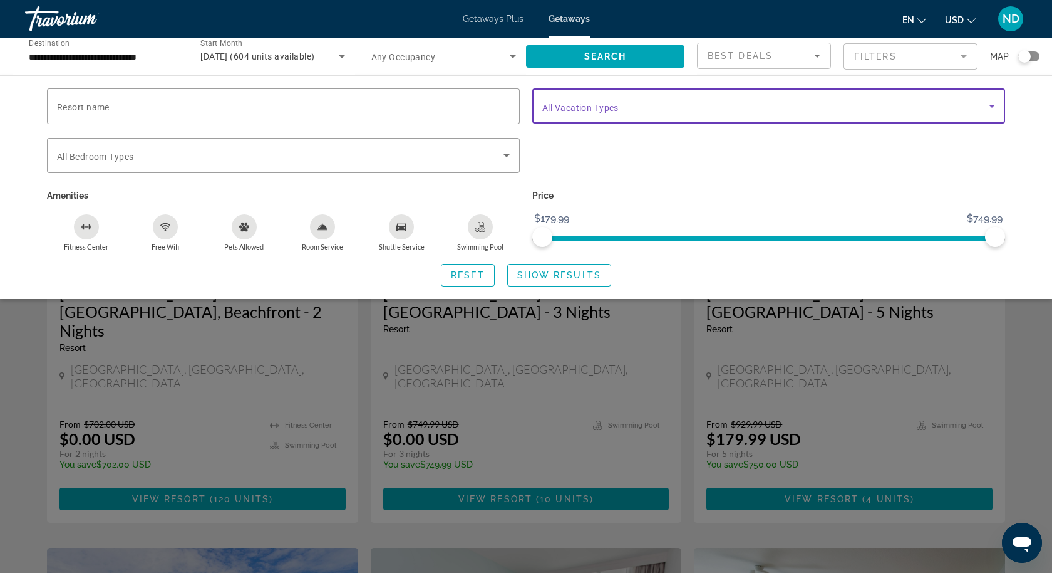
click at [827, 108] on span "Search widget" at bounding box center [765, 105] width 447 height 15
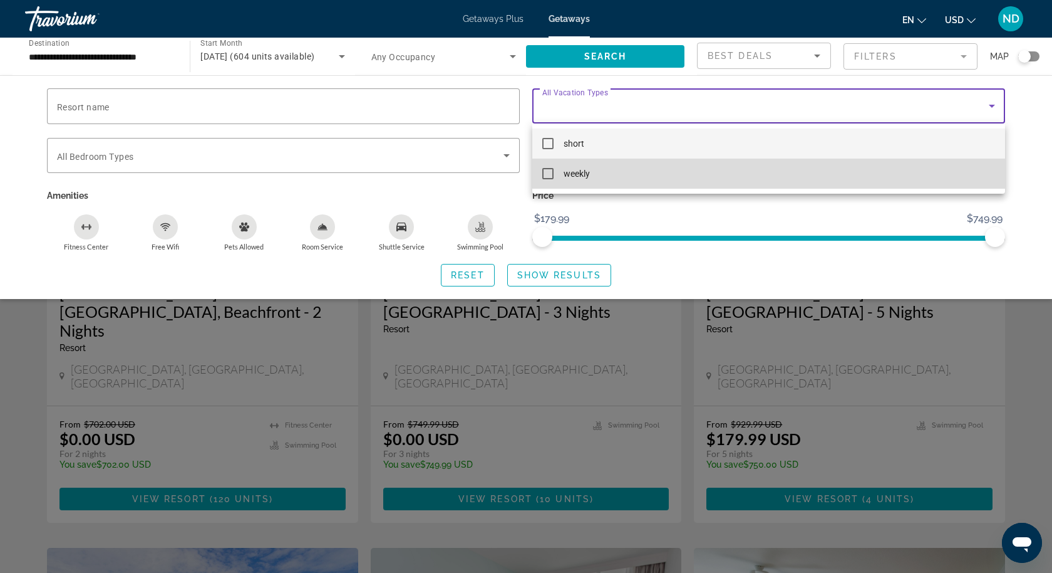
click at [638, 170] on mat-option "weekly" at bounding box center [768, 173] width 473 height 30
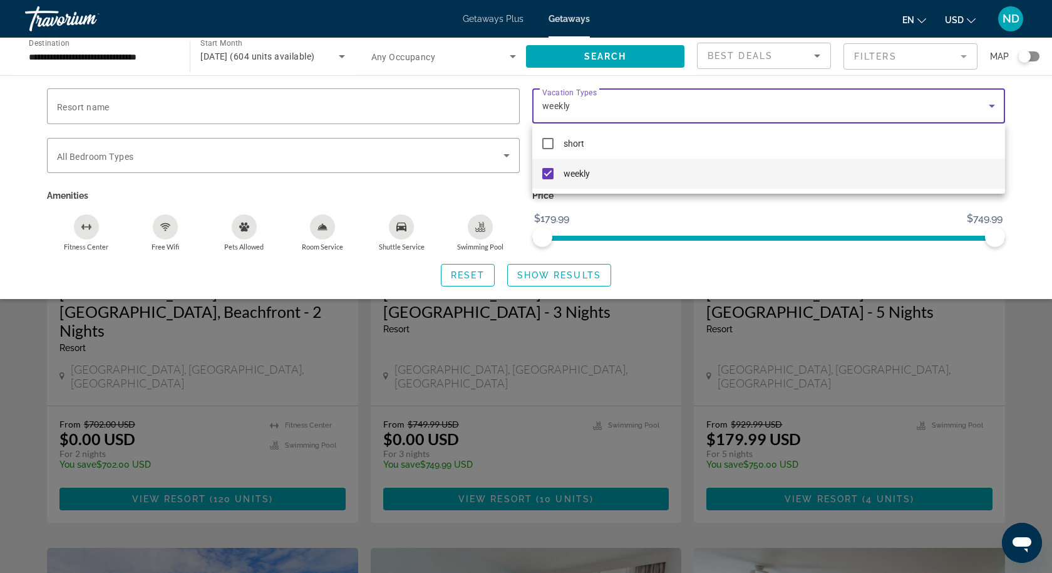
click at [569, 279] on div at bounding box center [526, 286] width 1052 height 573
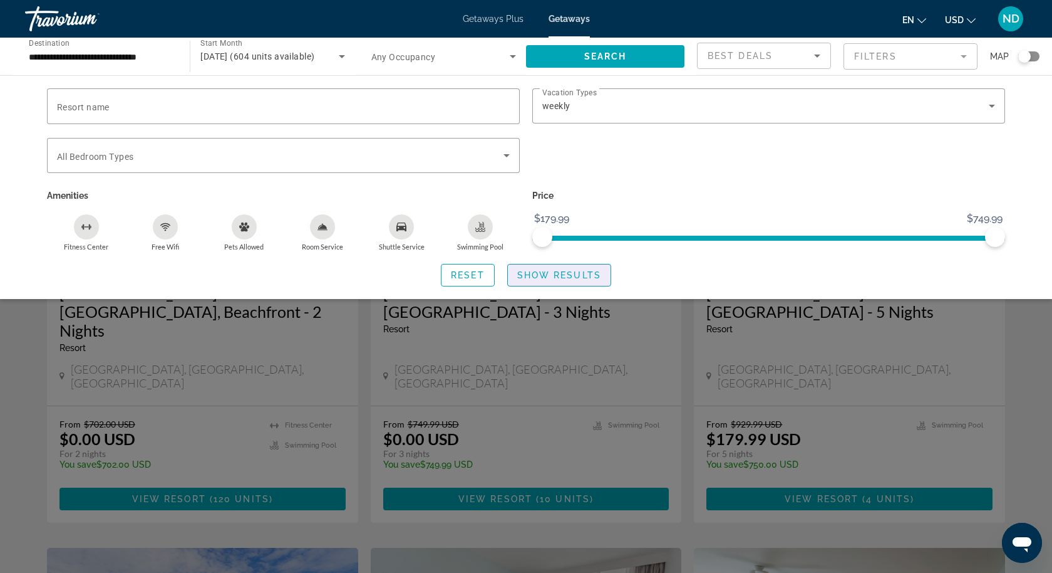
click at [569, 279] on span "Show Results" at bounding box center [559, 275] width 84 height 10
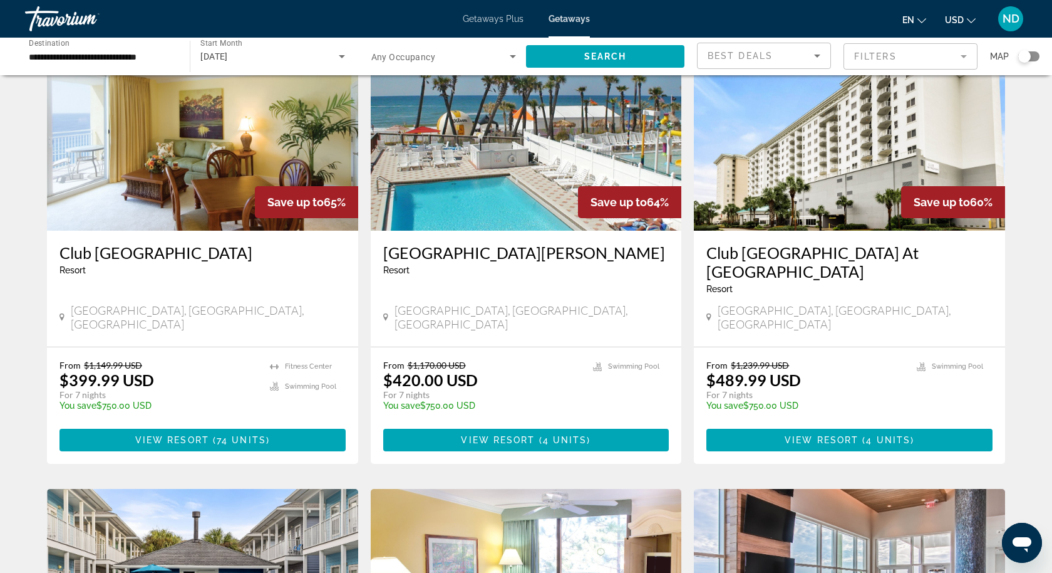
scroll to position [88, 0]
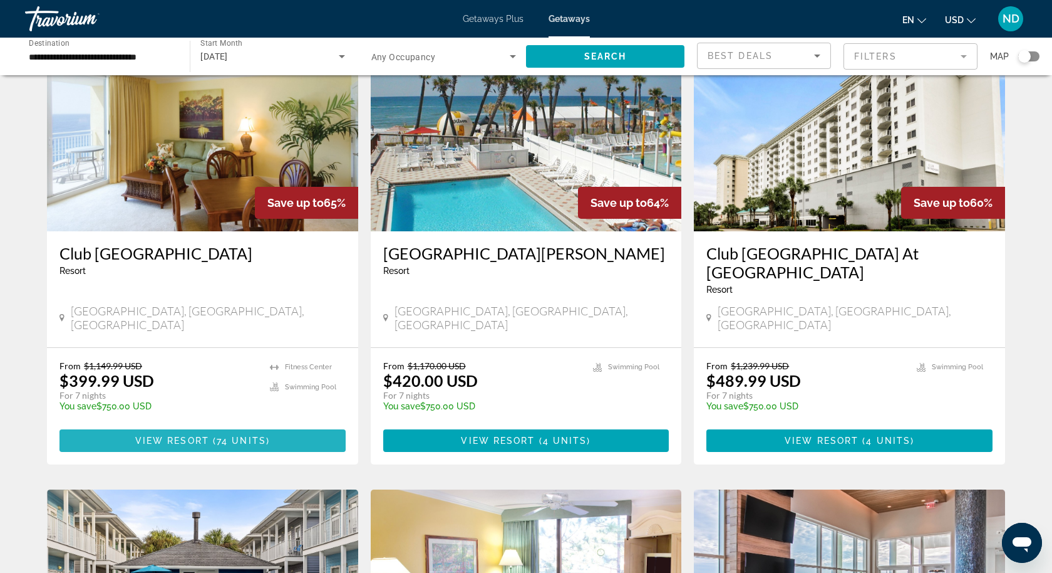
click at [275, 426] on span "Main content" at bounding box center [203, 440] width 286 height 30
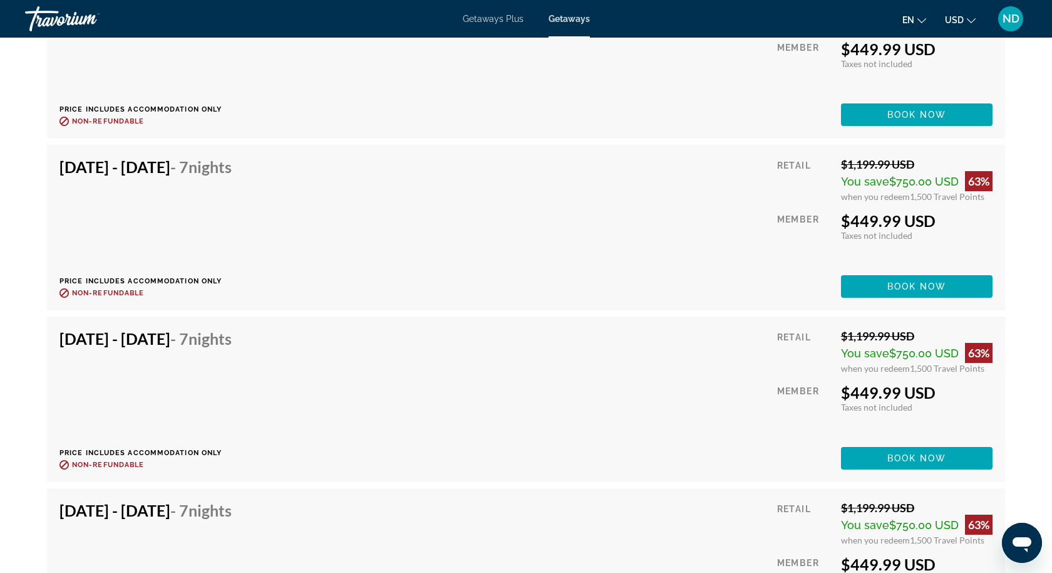
scroll to position [3924, 0]
